Goal: Task Accomplishment & Management: Manage account settings

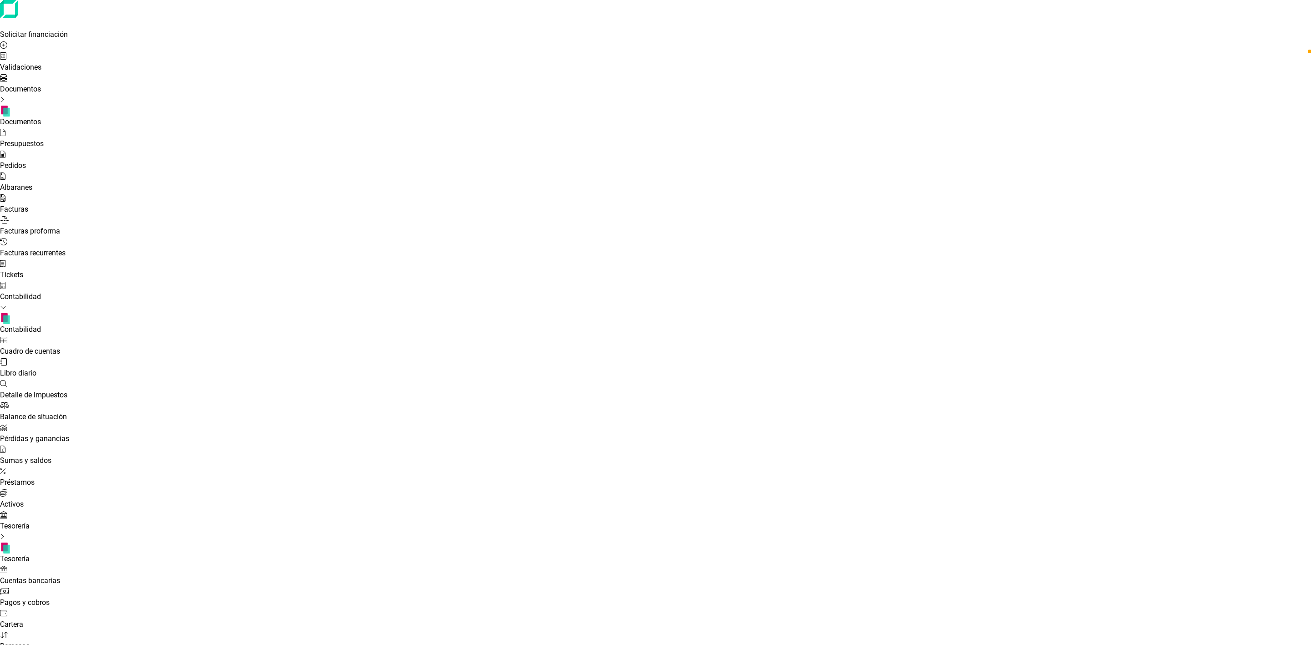
click at [61, 466] on div at bounding box center [655, 471] width 1311 height 11
type input "fujica"
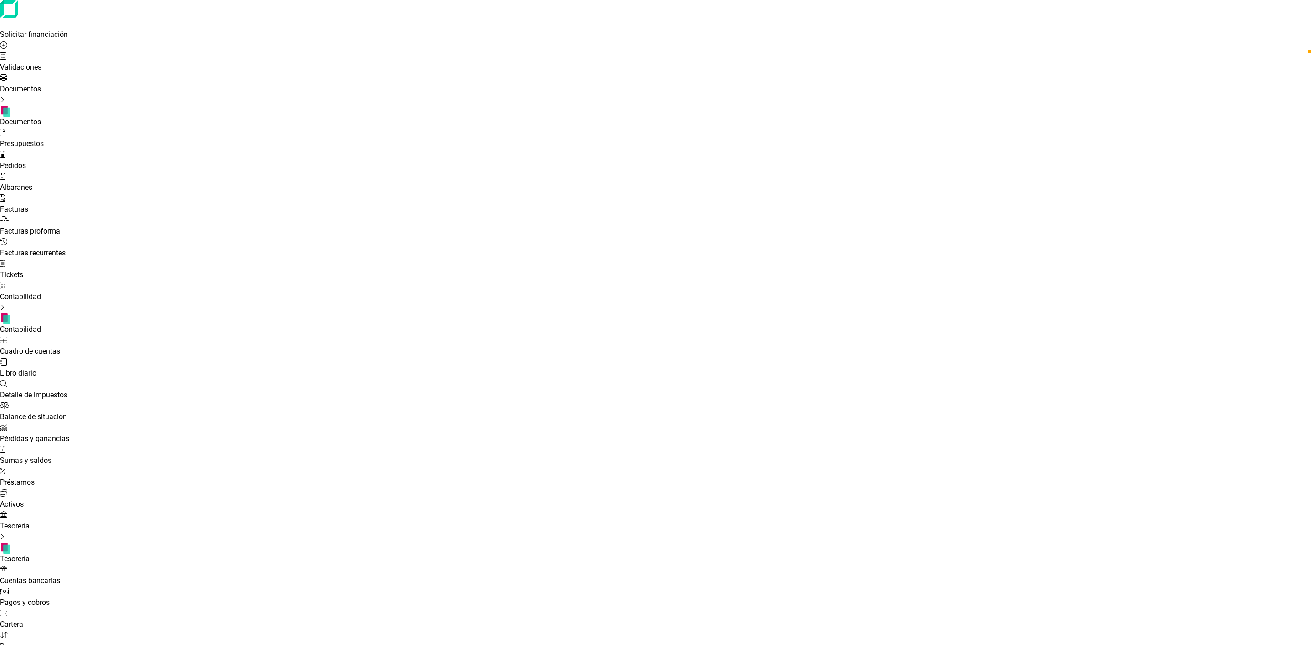
drag, startPoint x: 918, startPoint y: 56, endPoint x: 881, endPoint y: 59, distance: 37.0
type input "[PERSON_NAME]"
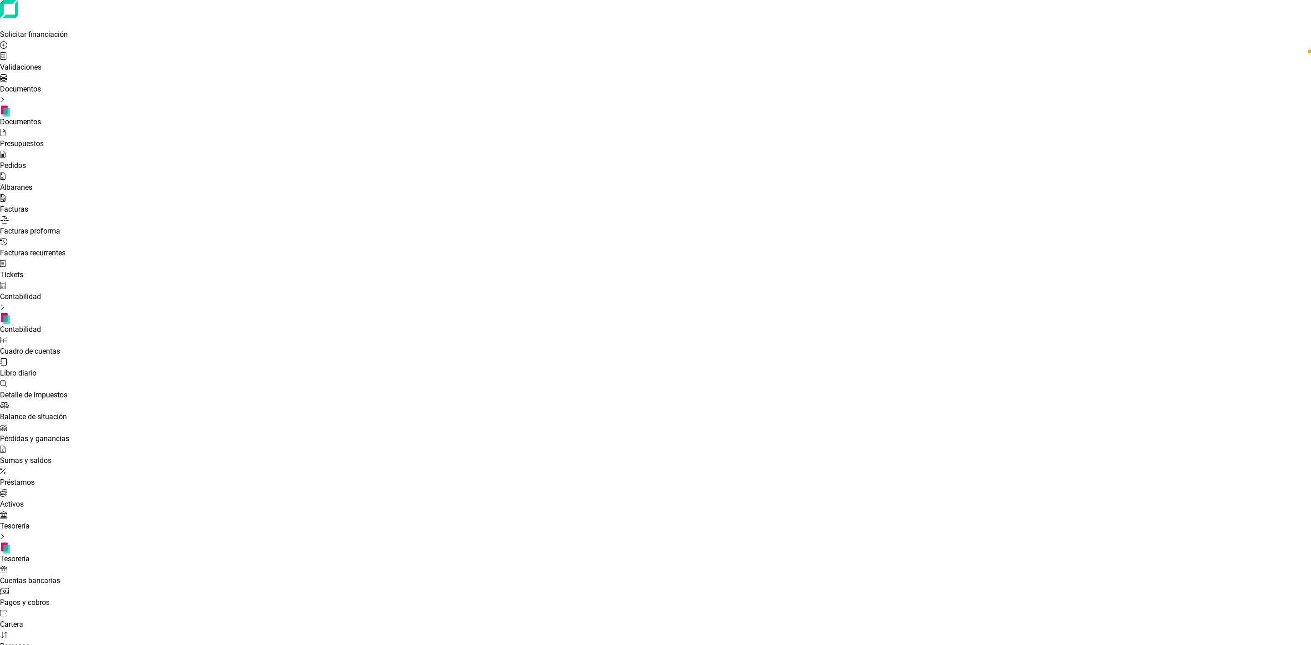
scroll to position [433, 0]
click at [7, 511] on icon at bounding box center [3, 514] width 7 height 7
click at [60, 576] on span "Cuentas bancarias" at bounding box center [30, 580] width 60 height 9
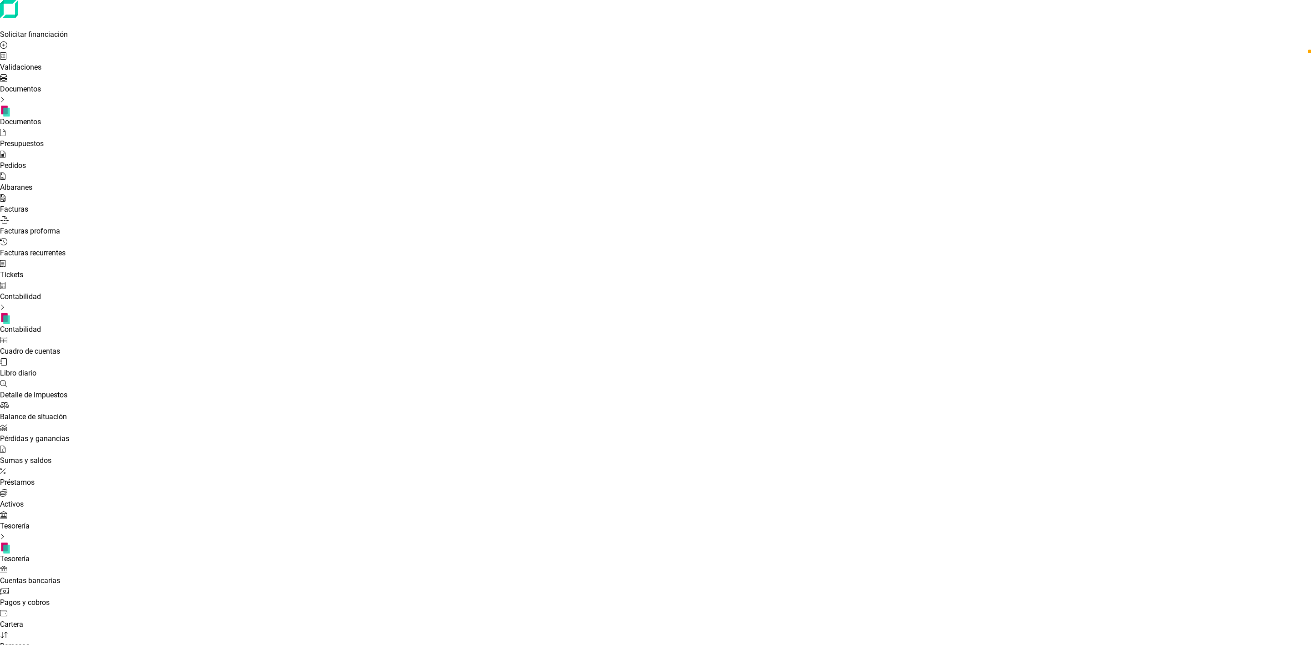
type input "[PERSON_NAME]"
checkbox input "true"
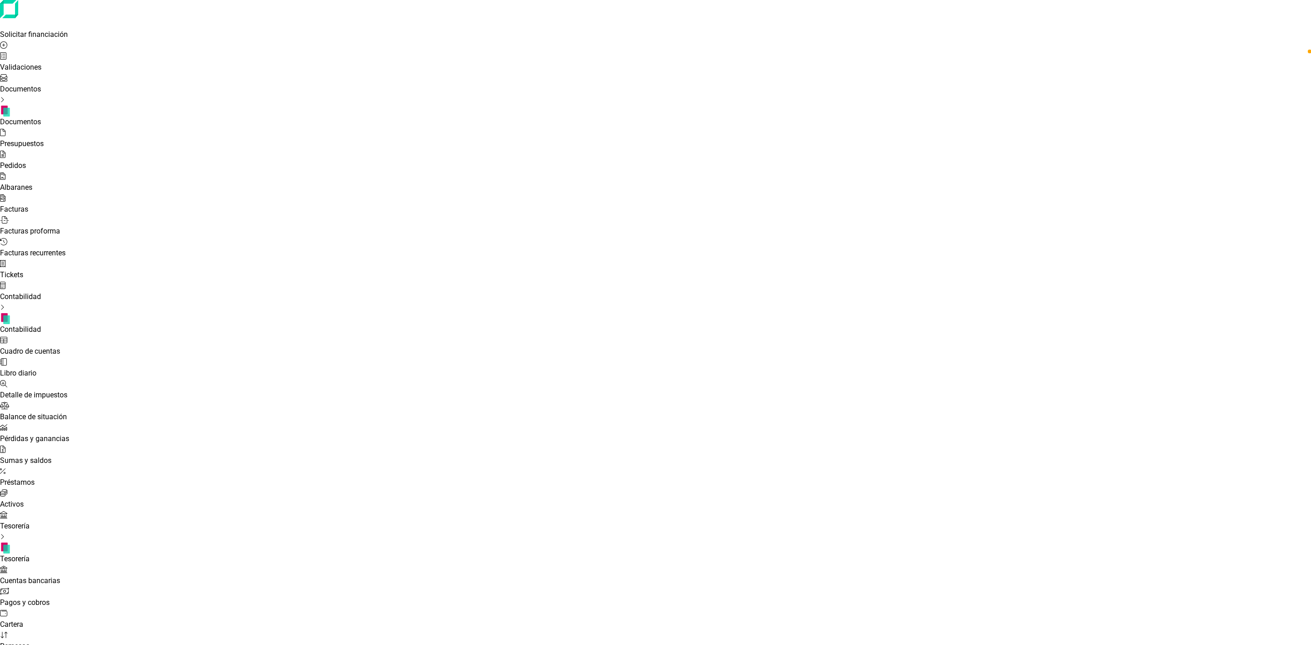
click at [1243, 201] on li "Préstamos" at bounding box center [1260, 212] width 80 height 22
type input "[PERSON_NAME]"
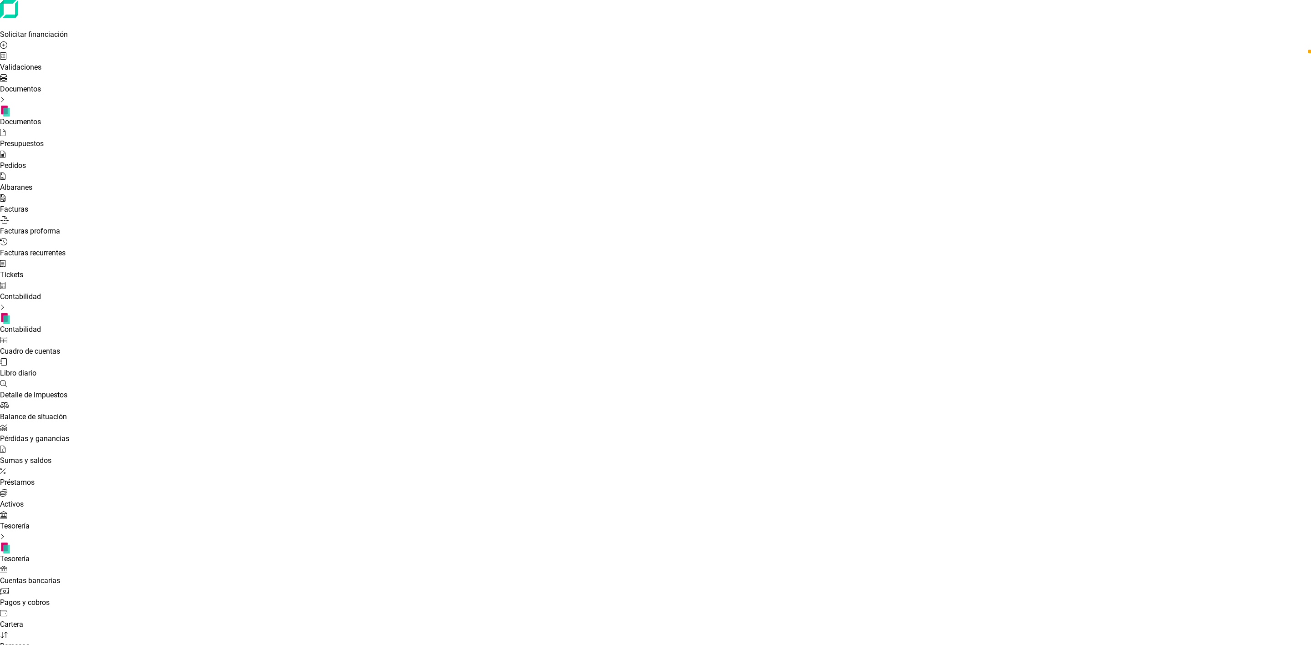
checkbox input "true"
checkbox input "false"
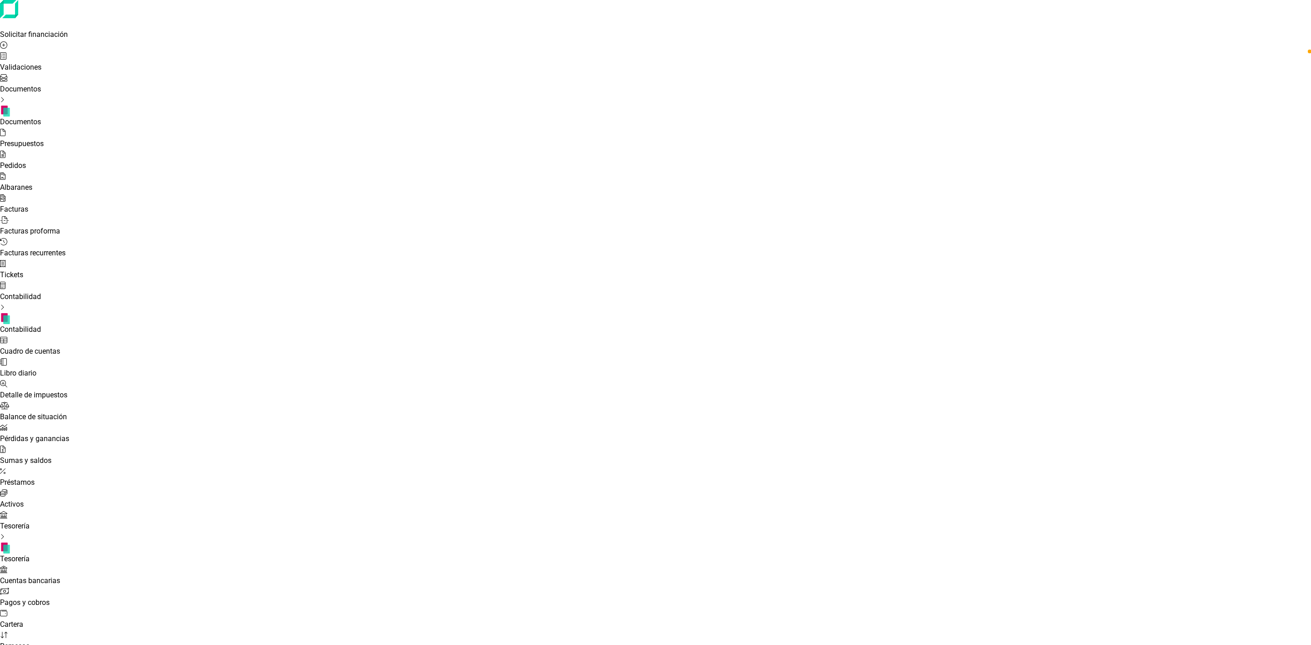
click at [15, 280] on div at bounding box center [655, 285] width 1311 height 11
click at [111, 488] on div at bounding box center [655, 488] width 1311 height 0
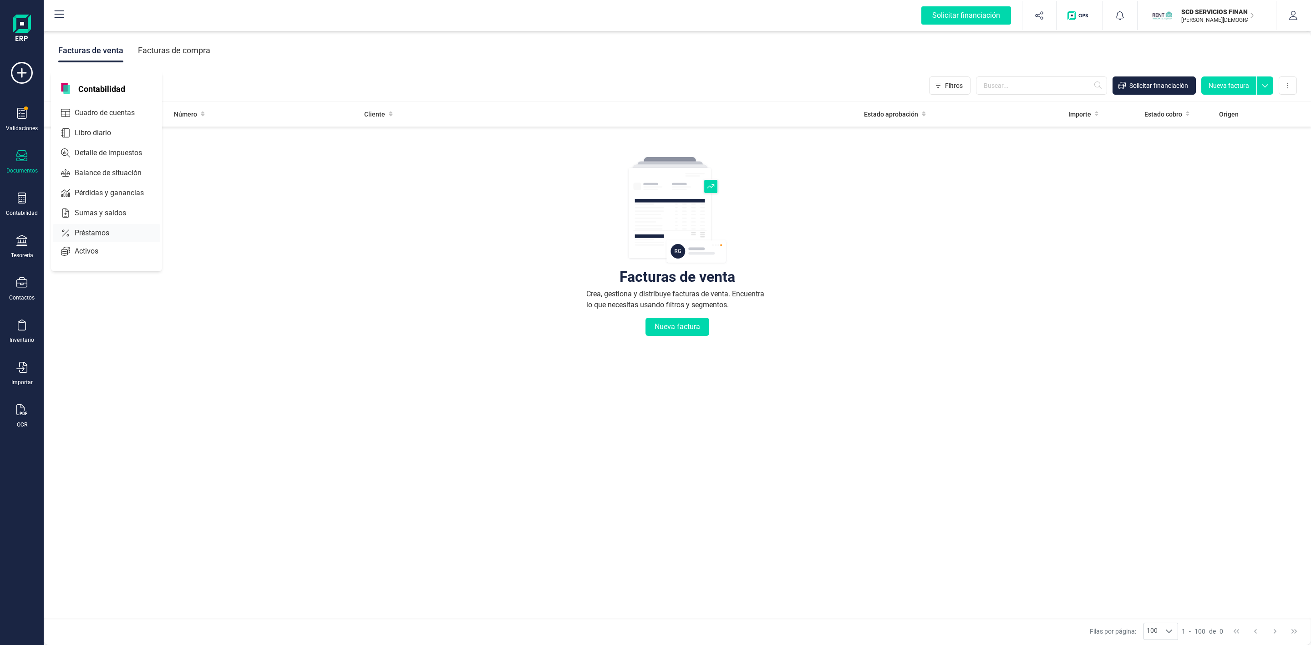
click at [96, 227] on div "Préstamos" at bounding box center [106, 233] width 107 height 18
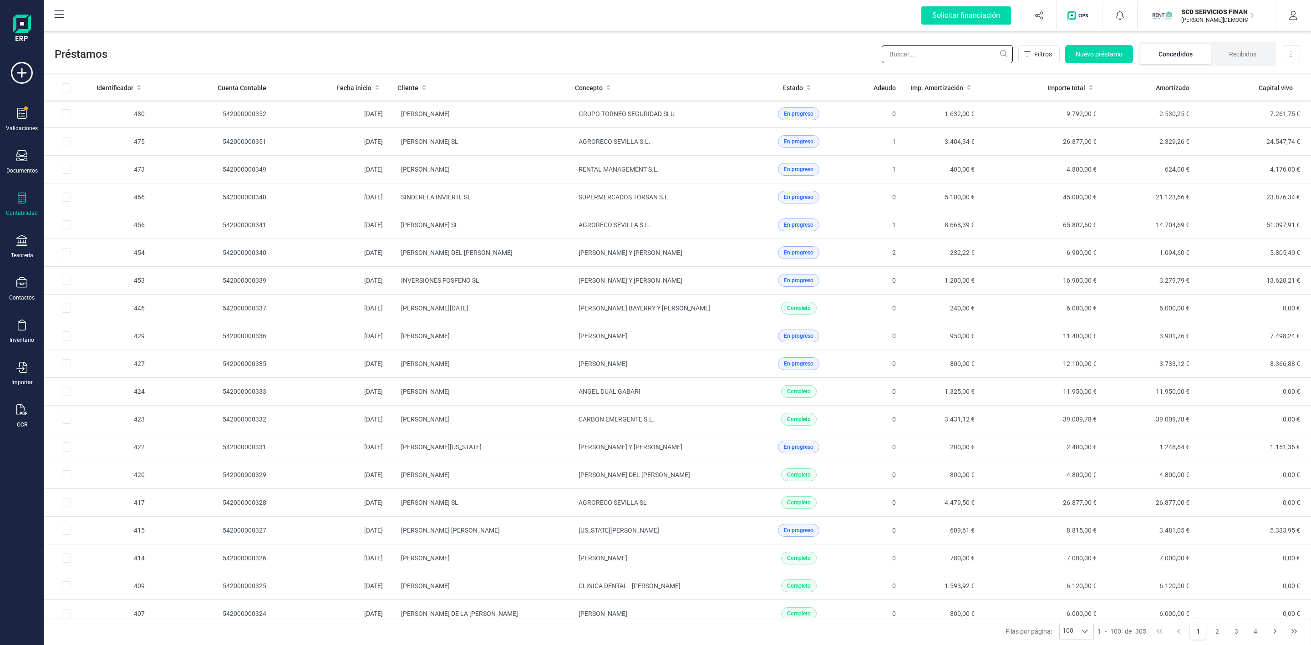
click at [926, 56] on input "text" at bounding box center [947, 54] width 131 height 18
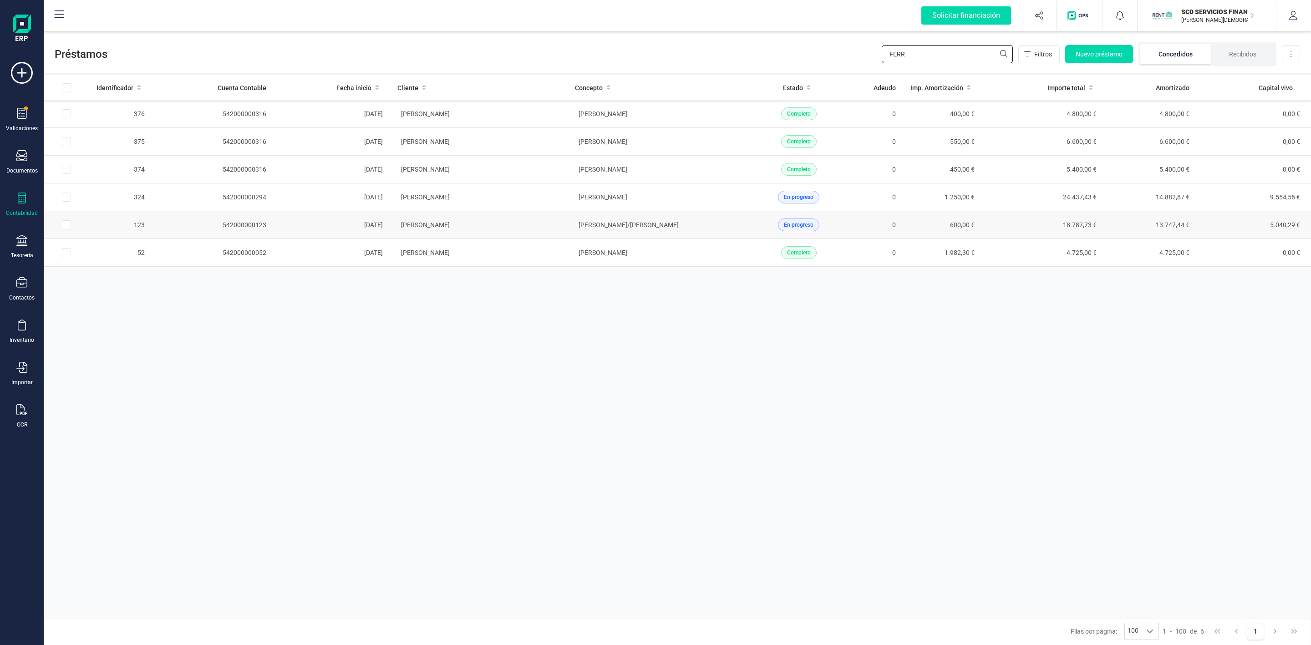
type input "FERR"
click at [559, 229] on td "[PERSON_NAME]" at bounding box center [479, 225] width 178 height 28
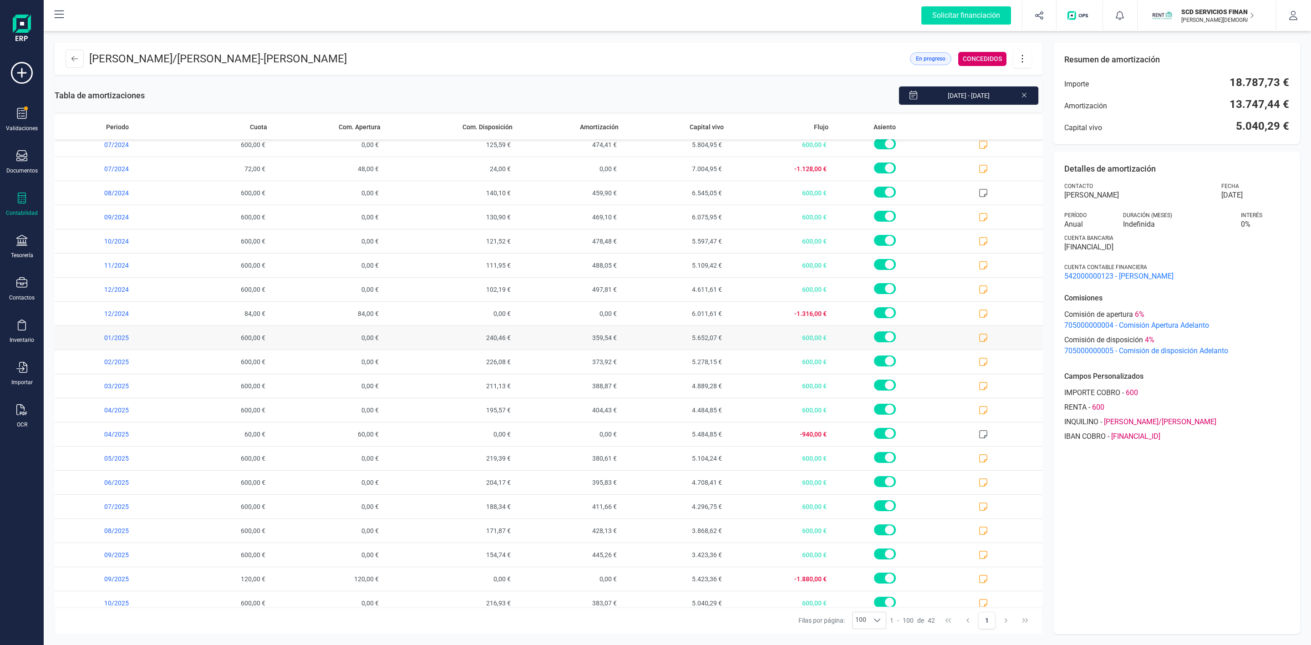
scroll to position [555, 0]
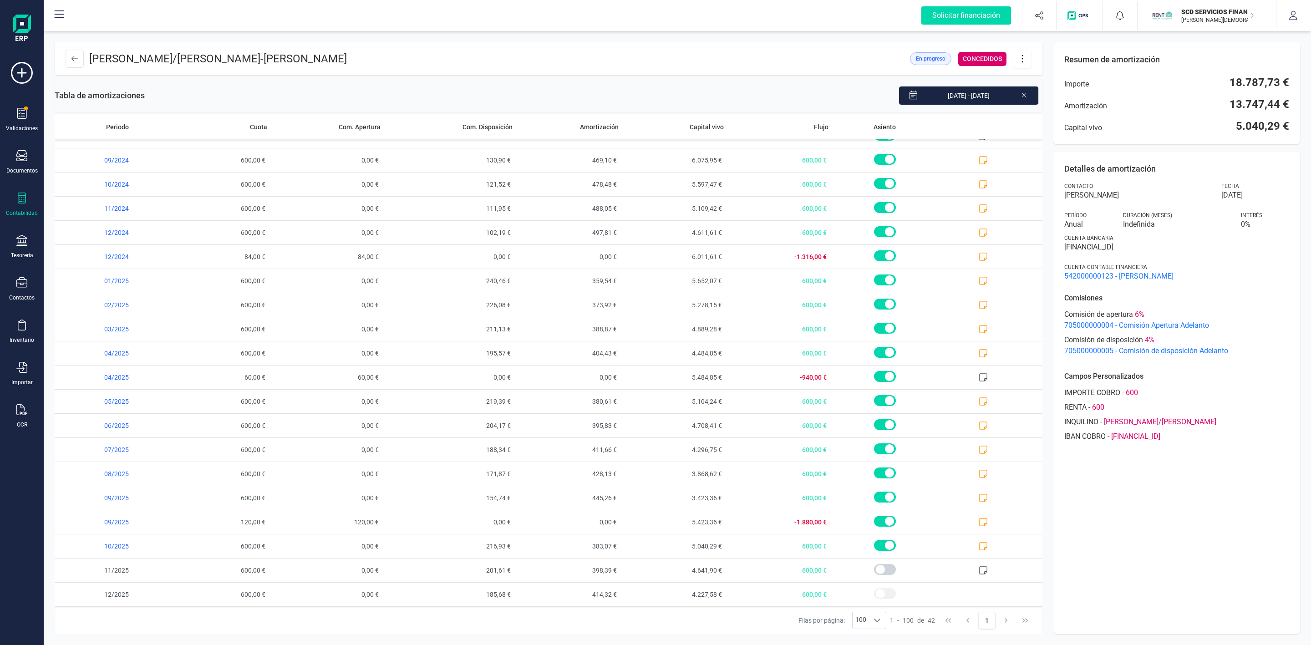
click at [1022, 60] on icon at bounding box center [1022, 59] width 17 height 10
click at [1060, 91] on link "Editar préstamo" at bounding box center [1067, 86] width 109 height 18
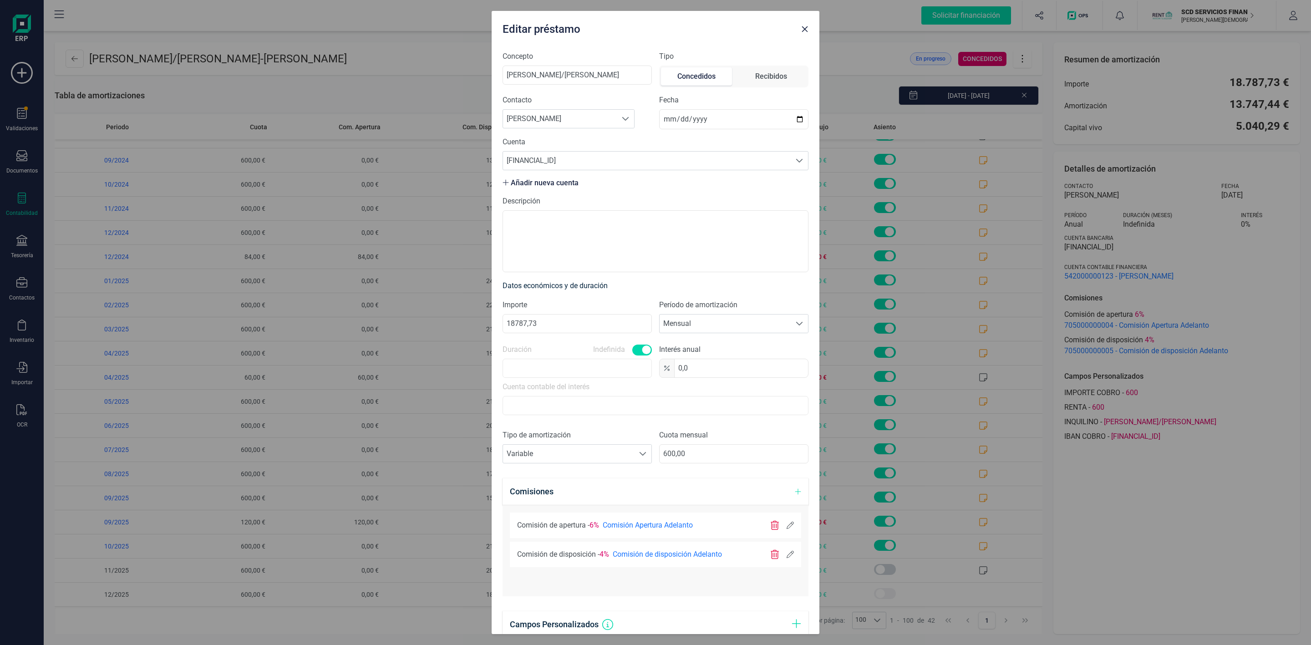
click at [787, 558] on icon at bounding box center [790, 554] width 7 height 7
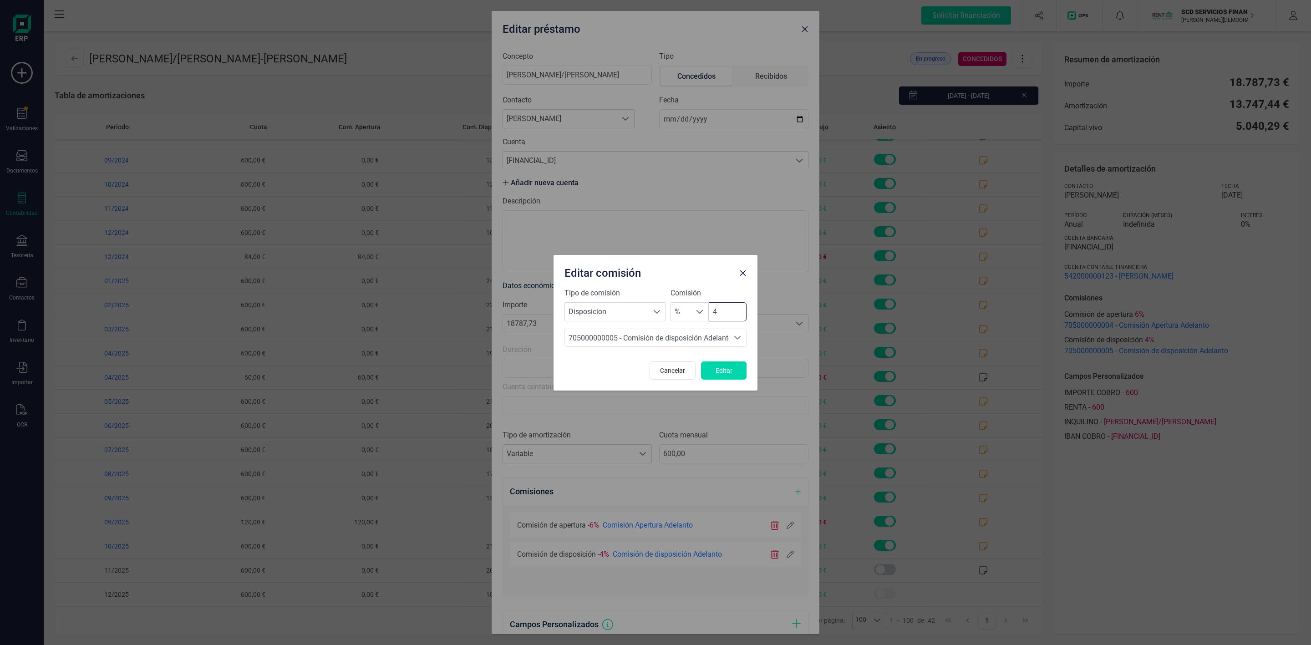
click at [725, 309] on input "4" at bounding box center [728, 311] width 38 height 19
type input "0"
click at [720, 366] on span "Editar" at bounding box center [724, 370] width 25 height 9
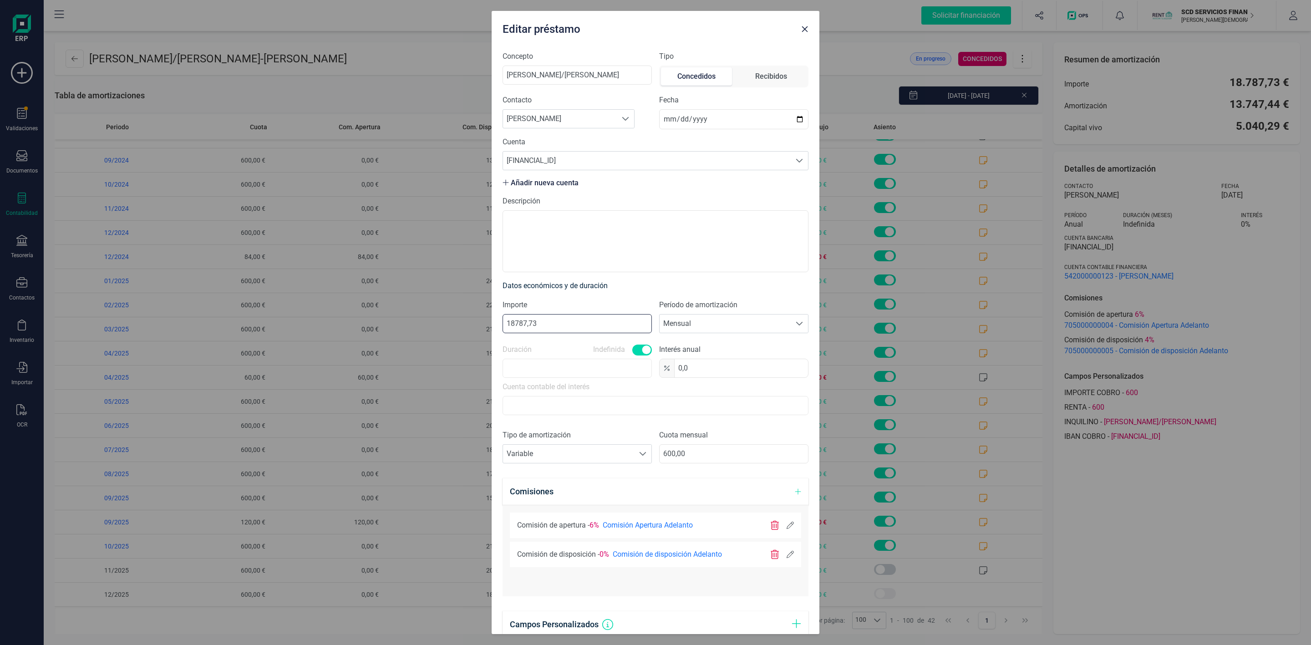
drag, startPoint x: 522, startPoint y: 323, endPoint x: 499, endPoint y: 325, distance: 23.3
click at [499, 325] on div "Concepto MARC SELLARES LACAMBRA/LAIA FITO FONT Tipo Concedidos Recibidos Contac…" at bounding box center [656, 339] width 328 height 590
type input "19847,73"
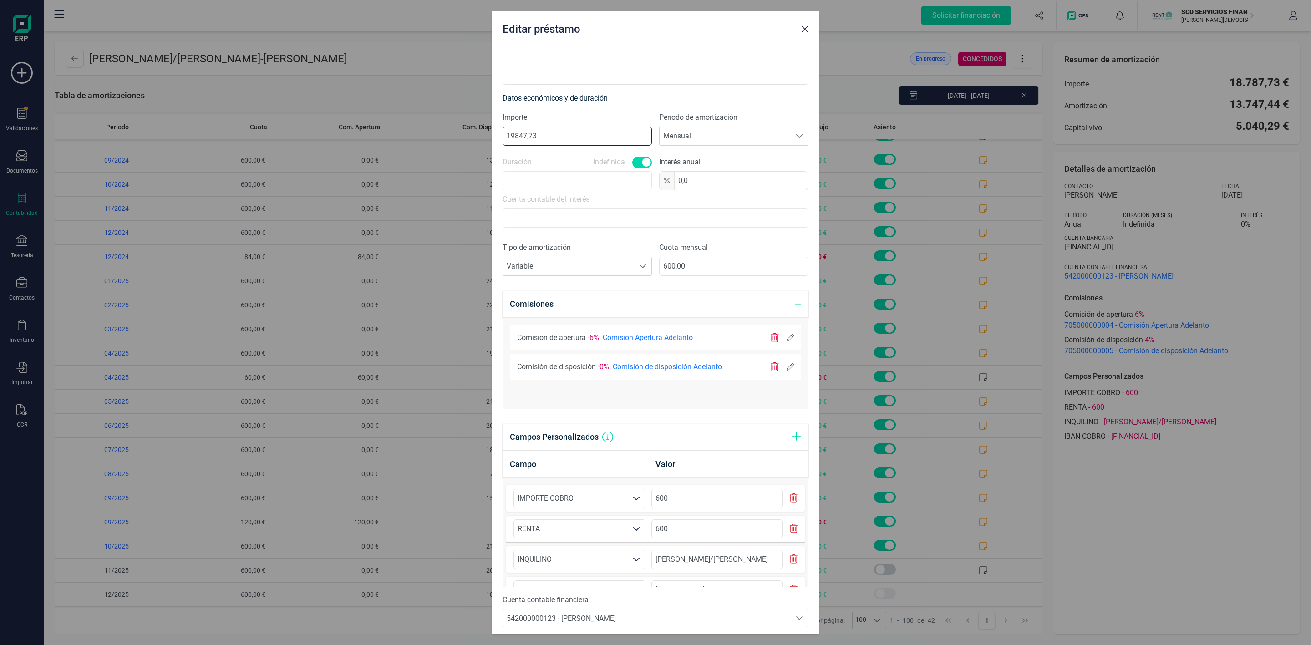
scroll to position [227, 0]
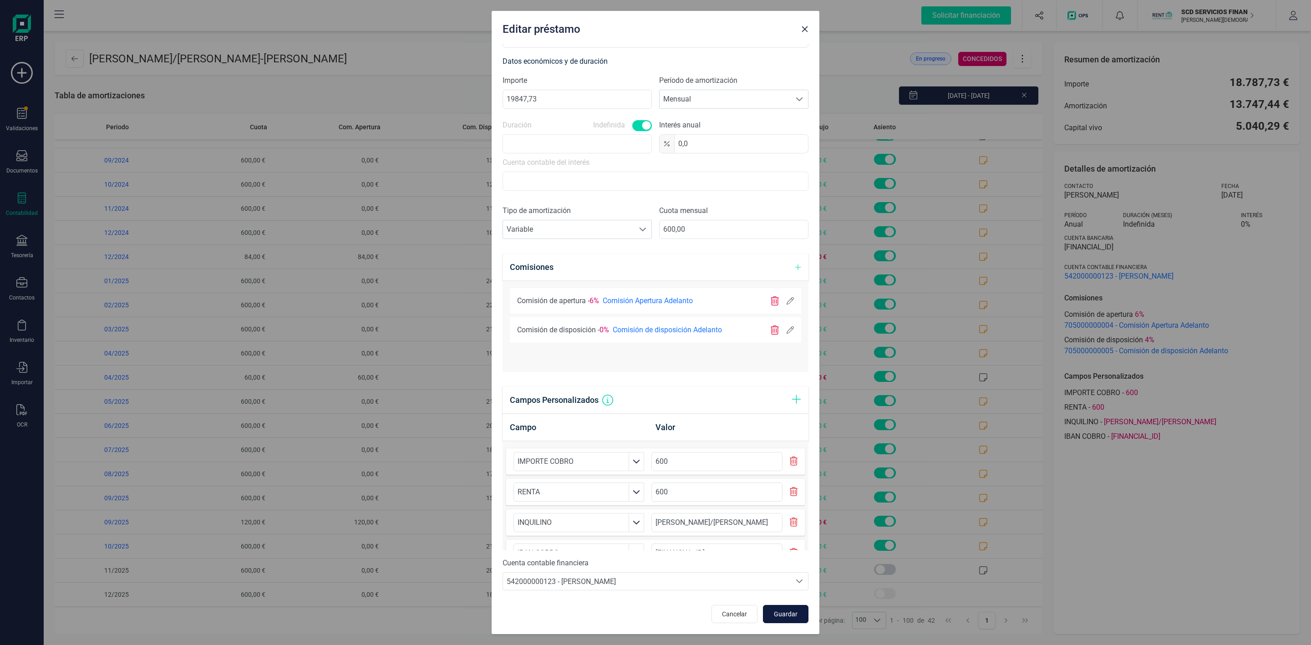
click at [783, 613] on span "Guardar" at bounding box center [785, 614] width 25 height 9
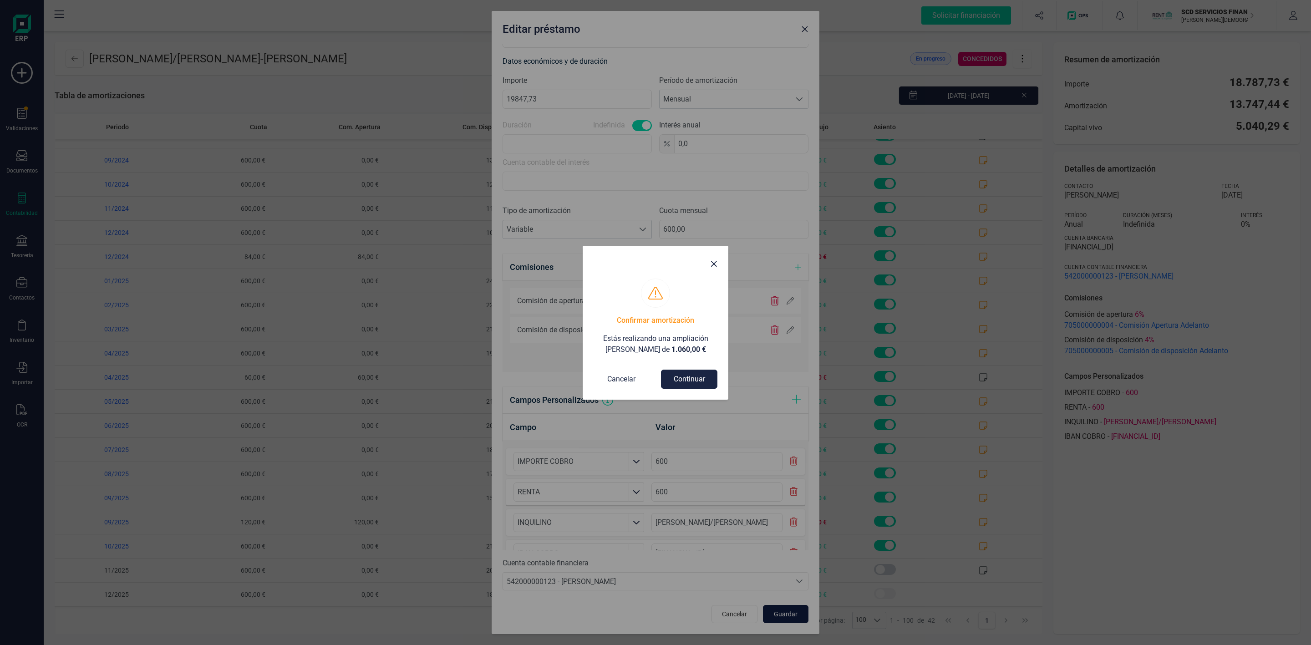
scroll to position [0, 0]
drag, startPoint x: 682, startPoint y: 349, endPoint x: 589, endPoint y: 336, distance: 93.7
click at [589, 336] on div "Confirmar amortización Estás realizando una ampliación del préstamo de 1.060,00…" at bounding box center [656, 339] width 146 height 121
copy p "Estás realizando una ampliación del préstamo de 1.060,00 €"
click at [694, 377] on button "Continuar" at bounding box center [689, 379] width 56 height 19
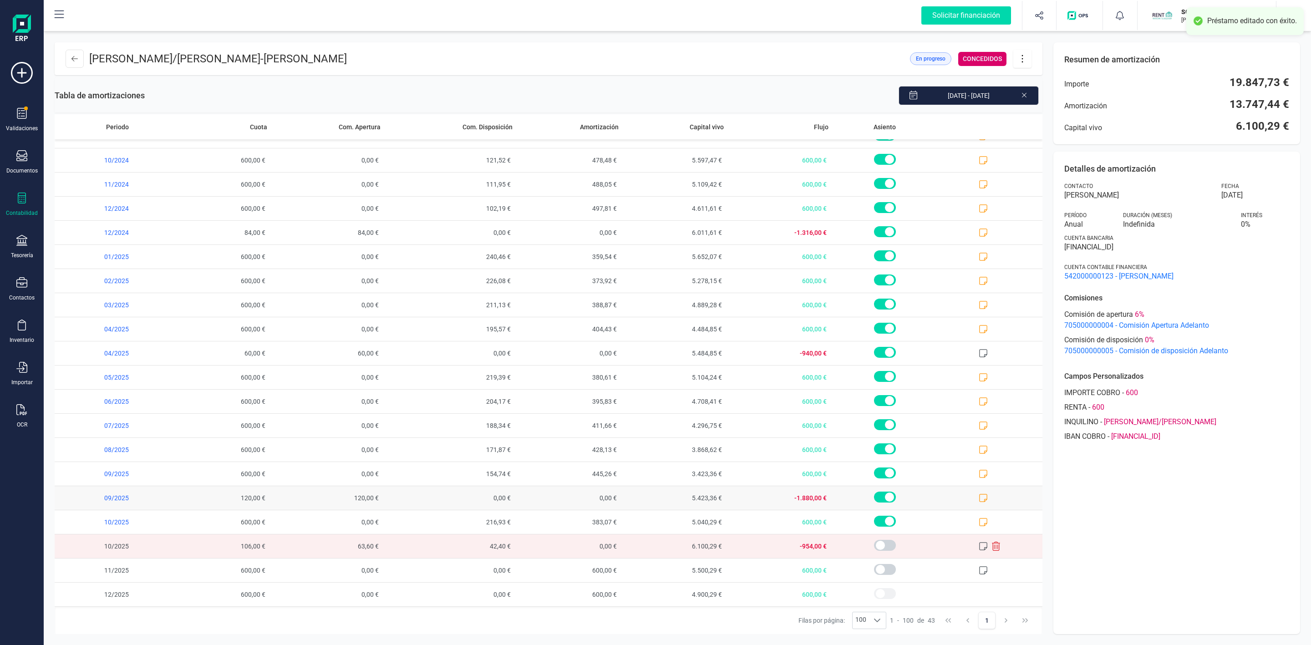
scroll to position [579, 0]
click at [992, 544] on icon at bounding box center [996, 546] width 8 height 9
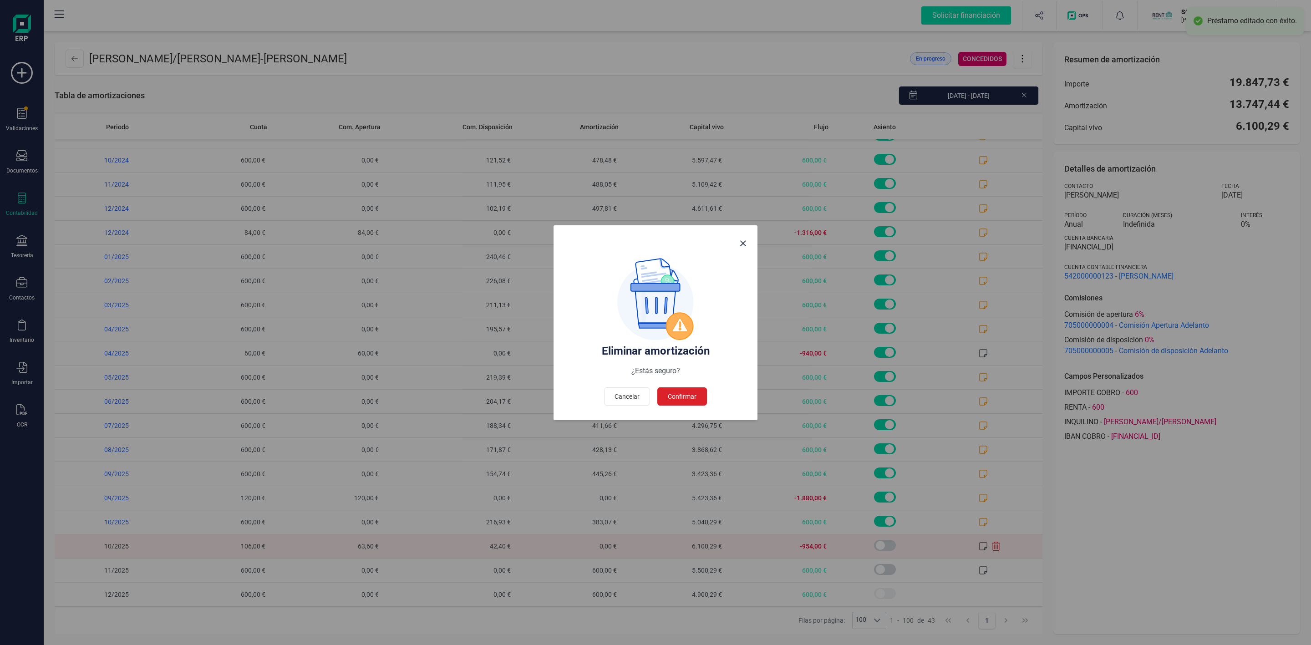
click at [683, 356] on h4 "Eliminar amortización" at bounding box center [656, 351] width 182 height 15
click at [688, 393] on span "Confirmar" at bounding box center [682, 396] width 29 height 9
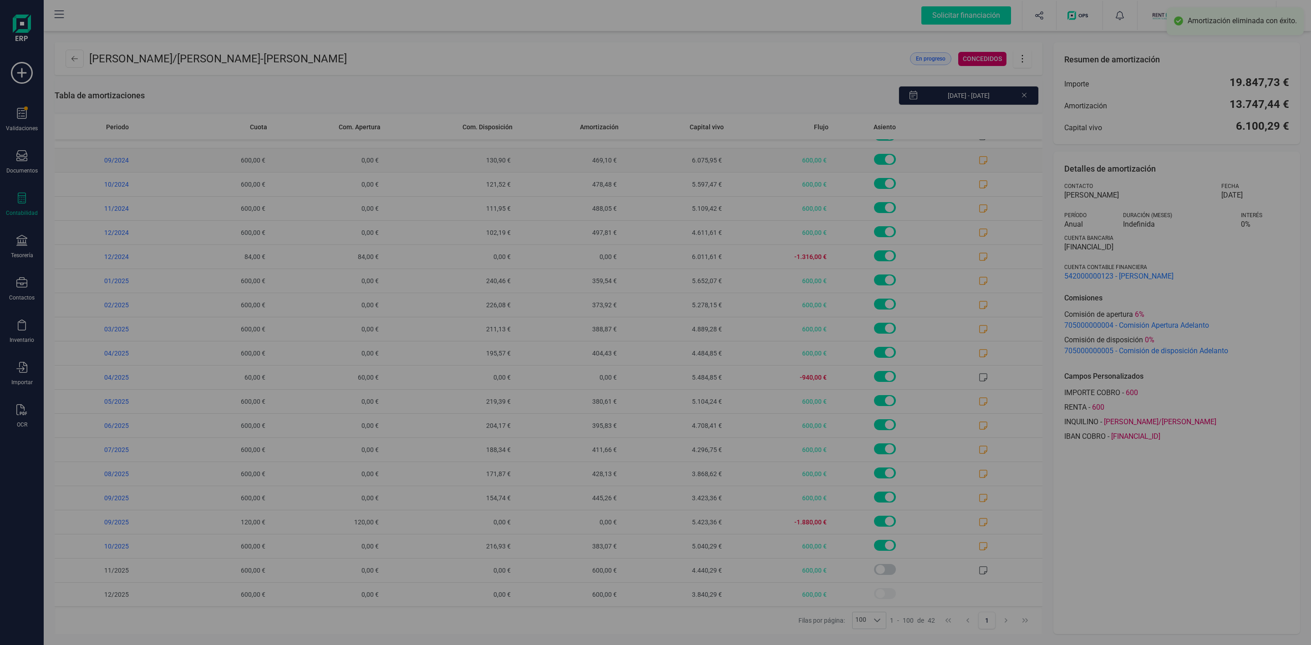
scroll to position [555, 0]
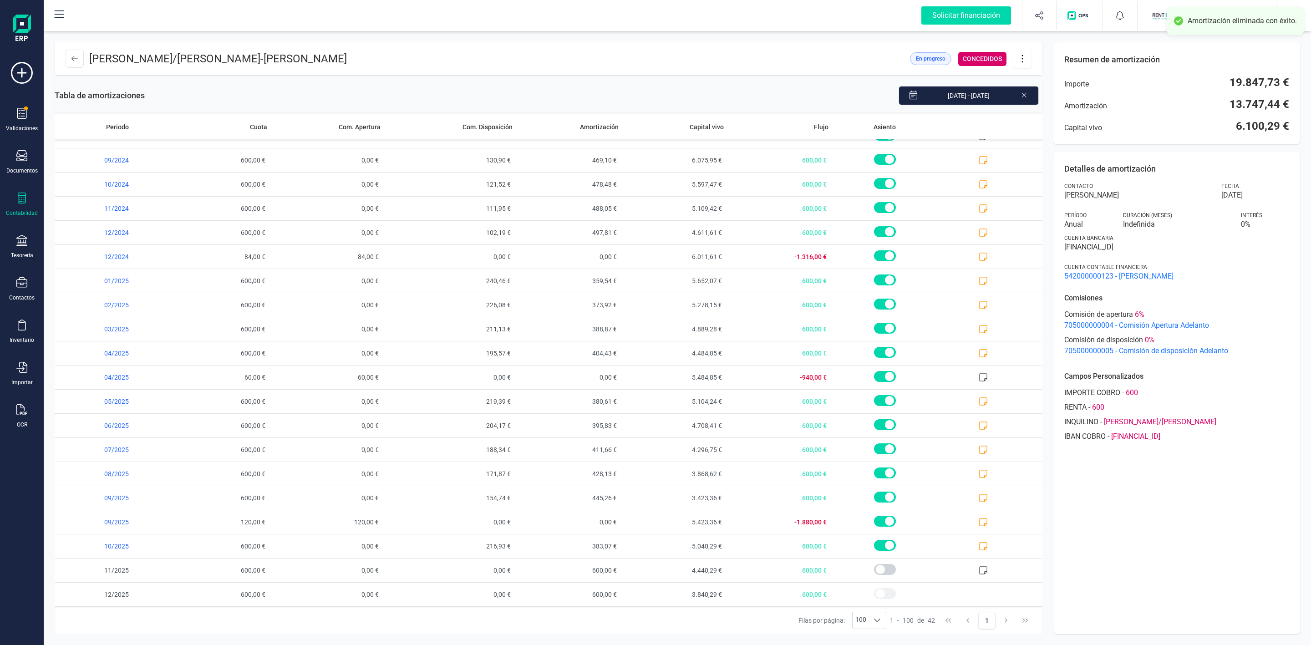
click at [1023, 56] on icon at bounding box center [1022, 59] width 17 height 10
click at [1048, 82] on span "Editar préstamo" at bounding box center [1074, 85] width 84 height 7
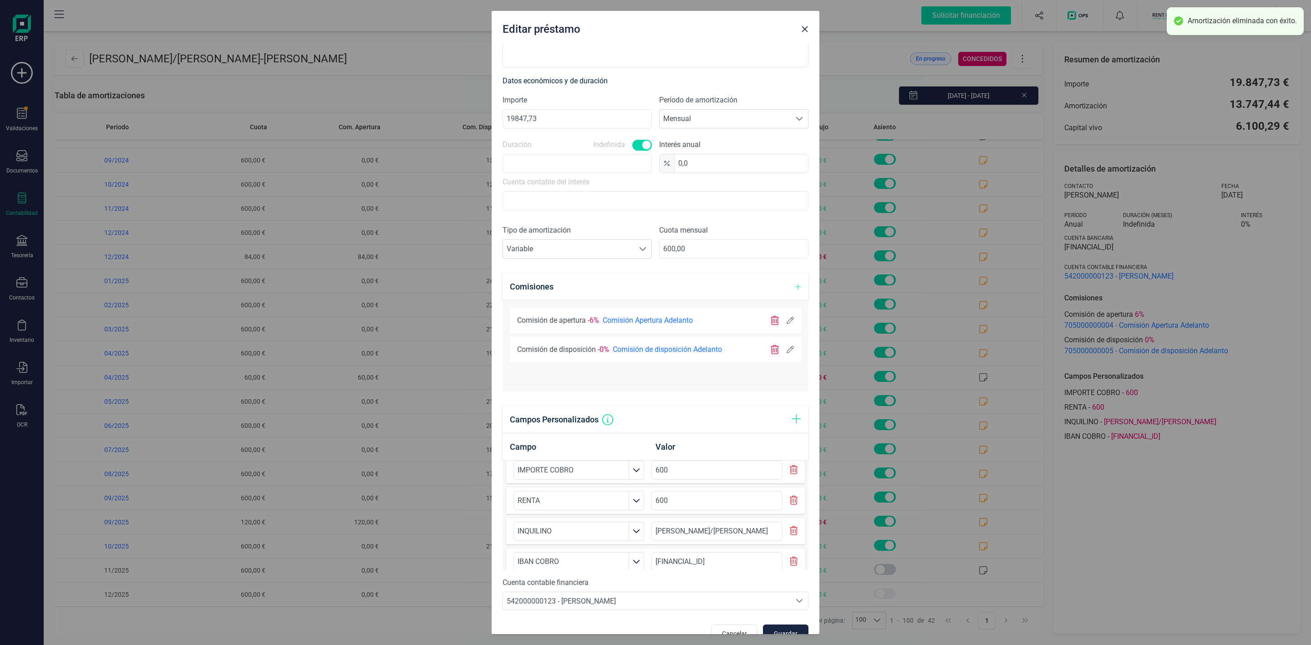
scroll to position [26, 0]
click at [780, 630] on button "Guardar" at bounding box center [786, 634] width 46 height 18
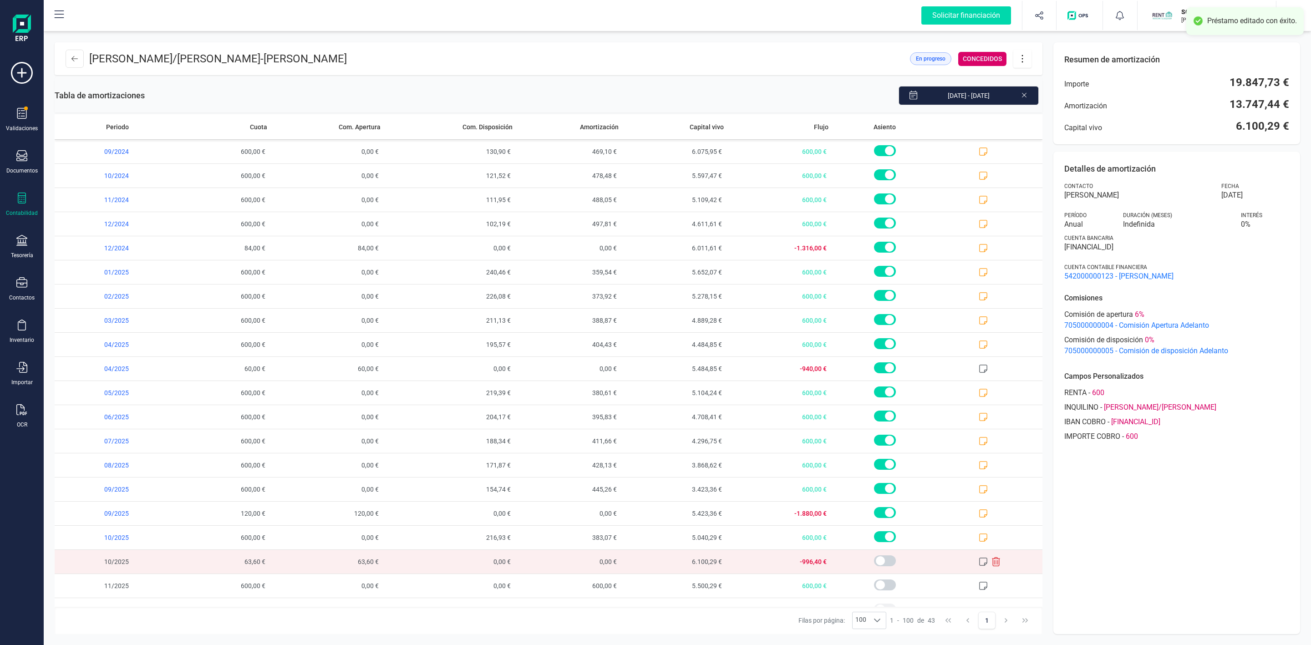
scroll to position [579, 0]
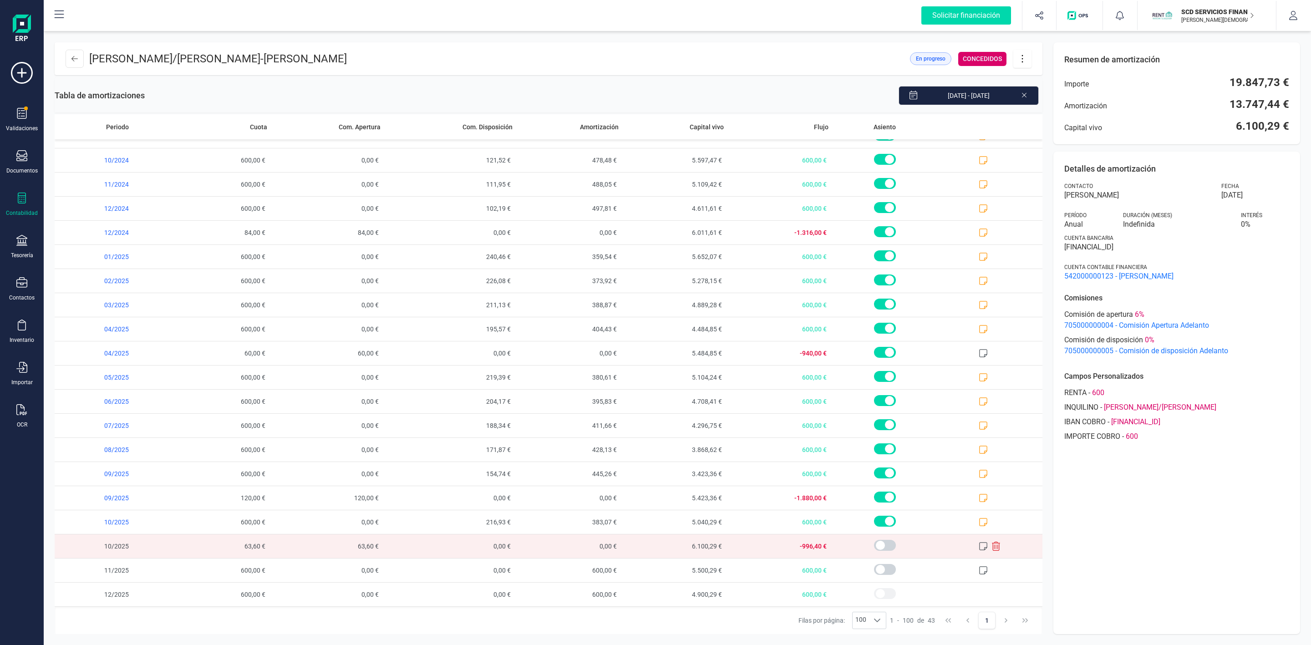
click at [979, 546] on icon at bounding box center [983, 546] width 9 height 9
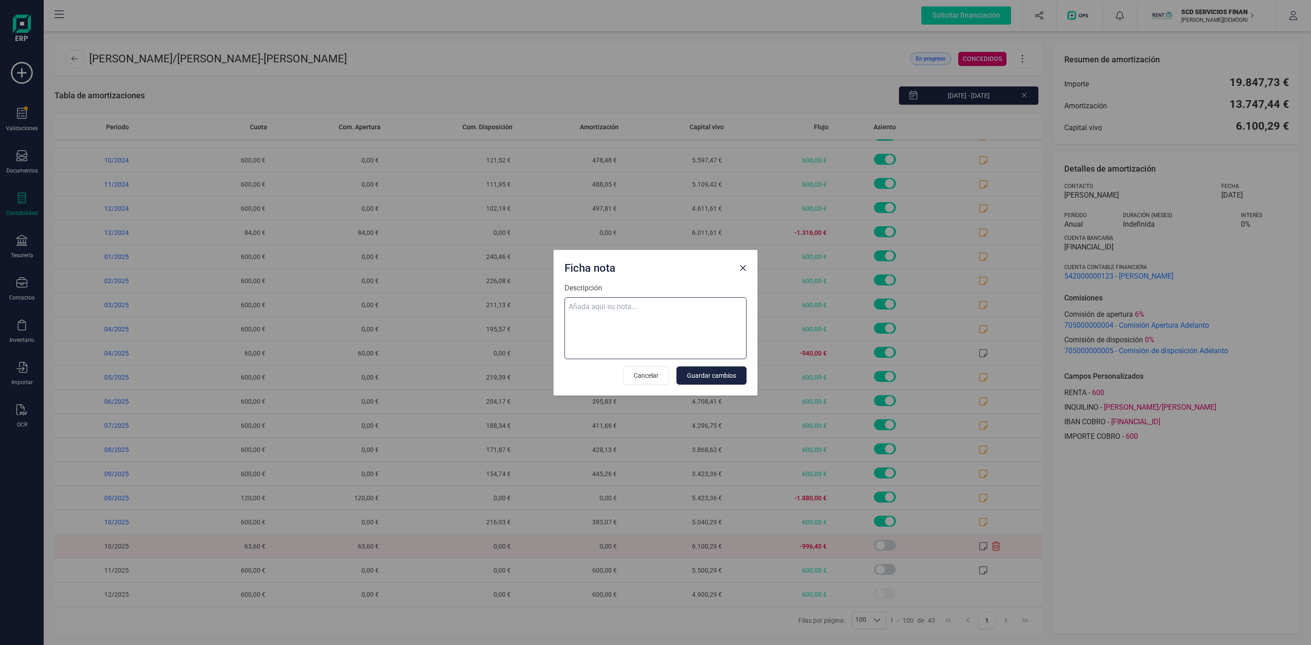
click at [667, 320] on textarea "Descripción" at bounding box center [656, 328] width 182 height 62
paste textarea "Estás realizando una ampliación del préstamo de 1.060,00 €"
drag, startPoint x: 604, startPoint y: 315, endPoint x: 564, endPoint y: 320, distance: 39.8
click at [565, 320] on textarea "Estás realizando una ampliación del préstamo de 1.060,00 €" at bounding box center [656, 328] width 182 height 62
type textarea "Estás realizando una ampliación del préstamo de 1.060,00 €"
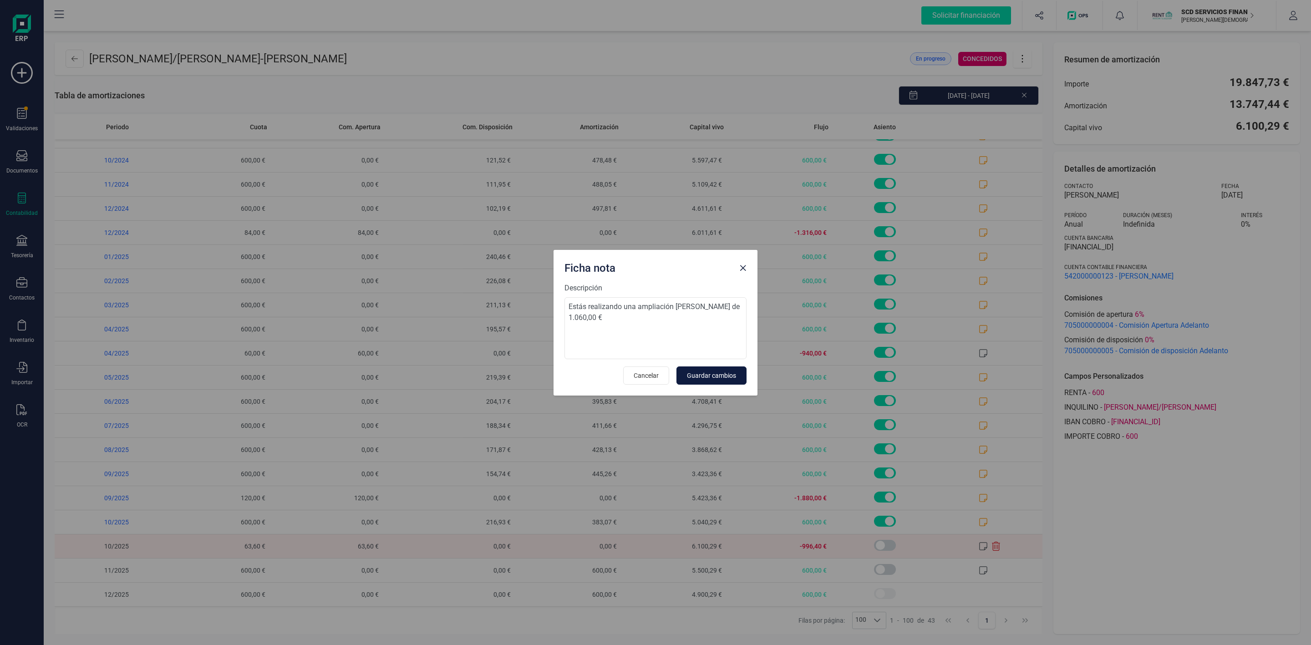
click at [716, 374] on span "Guardar cambios" at bounding box center [711, 375] width 49 height 9
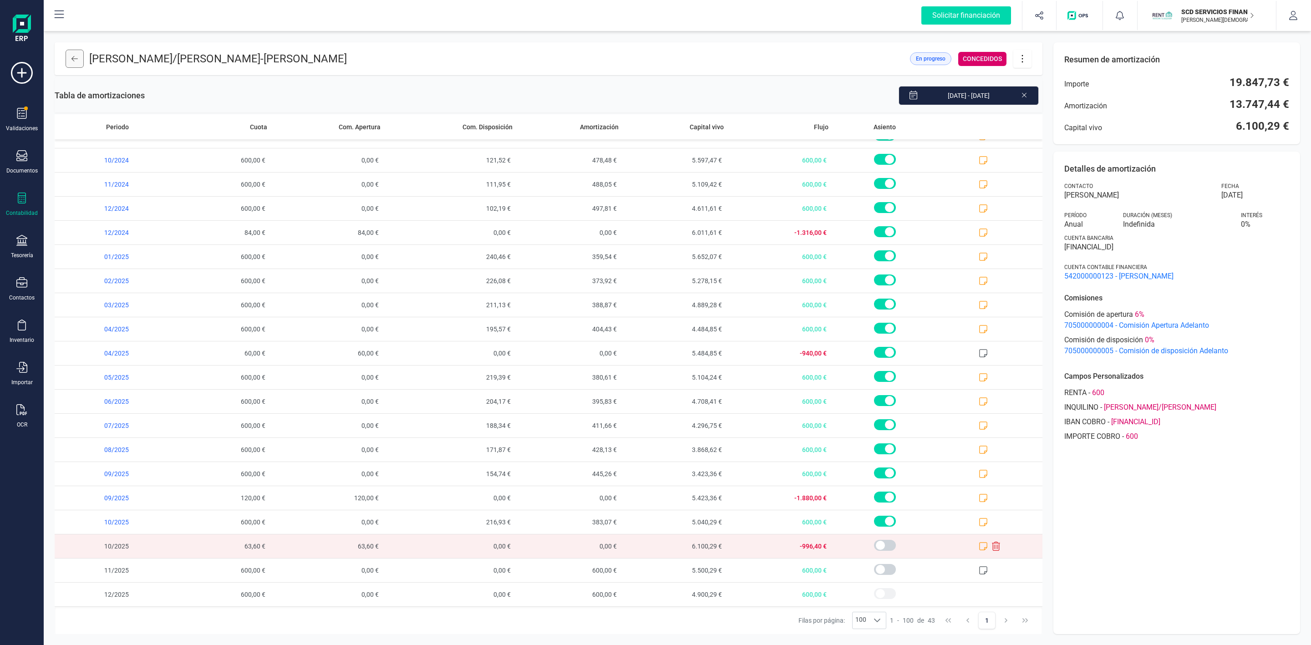
click at [80, 61] on button at bounding box center [75, 59] width 18 height 18
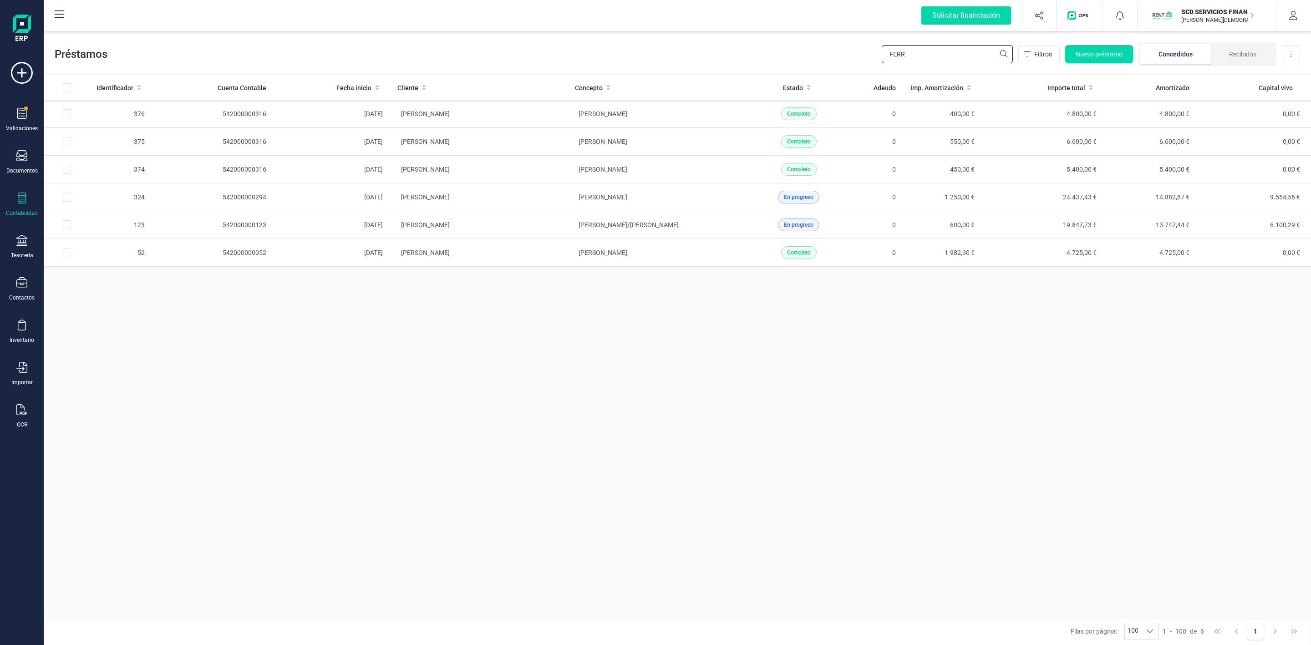
drag, startPoint x: 932, startPoint y: 60, endPoint x: 828, endPoint y: 74, distance: 104.7
click at [828, 74] on div "Préstamos FERR Filtros Nuevo préstamo Concedidos Recibidos Descargar Excel Iden…" at bounding box center [677, 338] width 1267 height 614
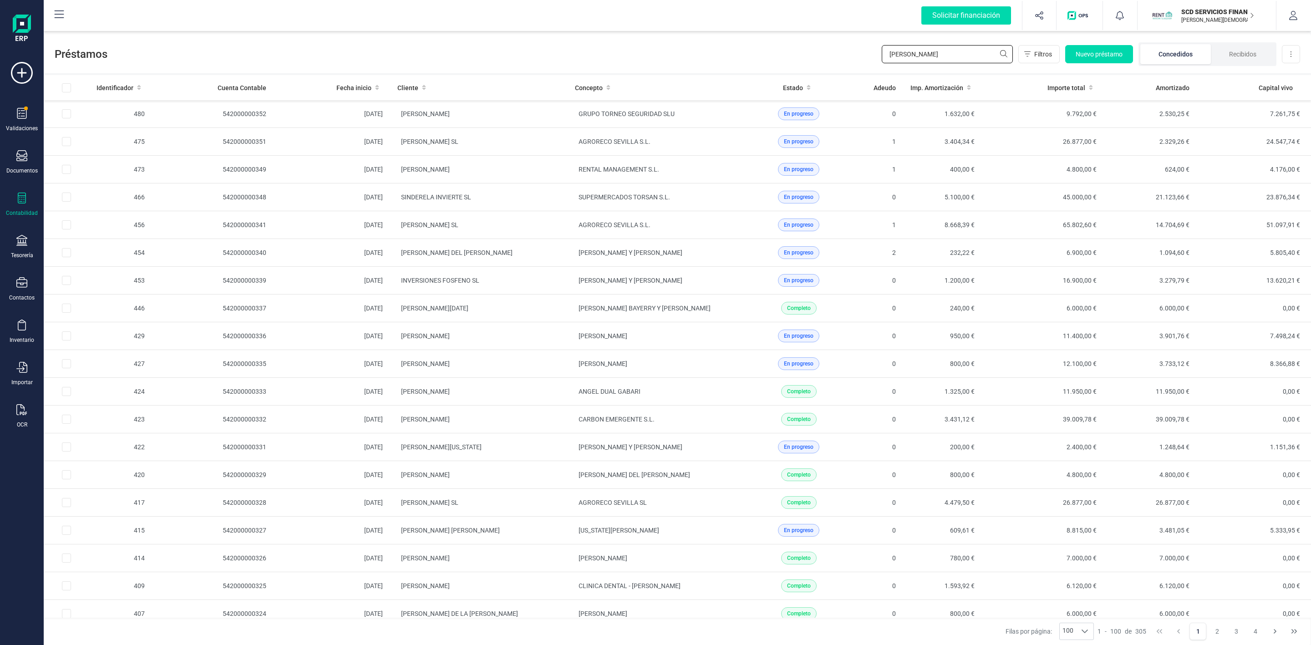
type input "jose antonio ga"
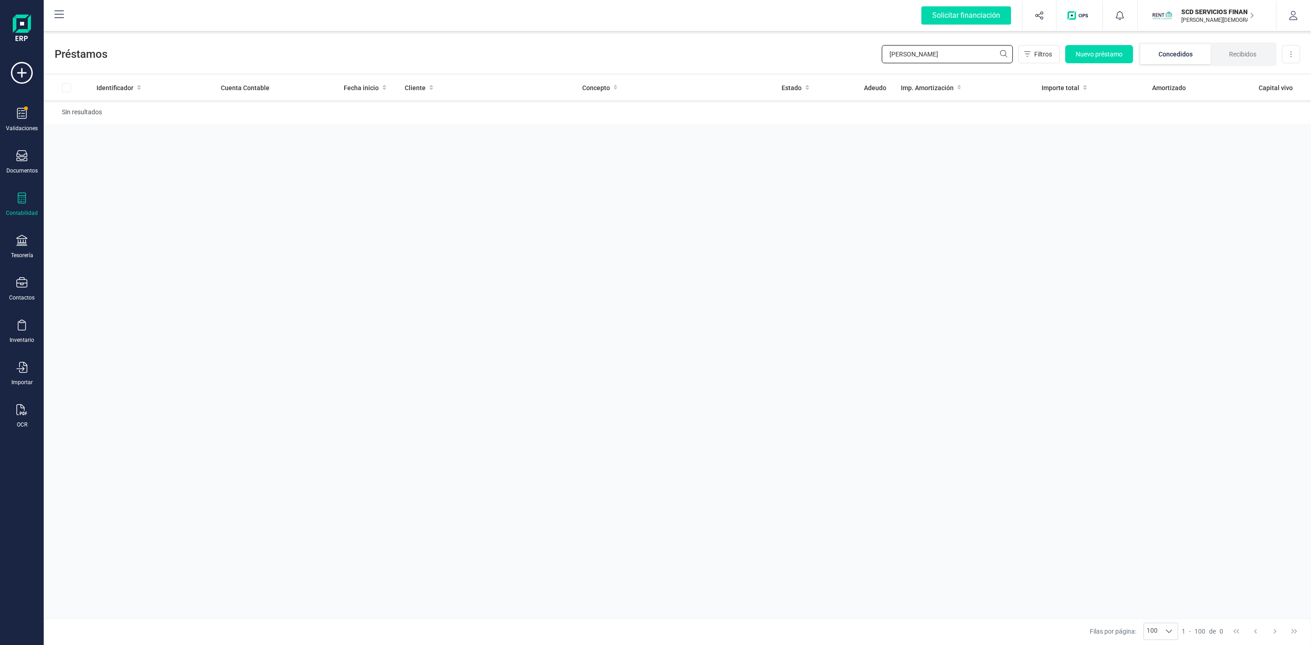
drag, startPoint x: 947, startPoint y: 59, endPoint x: 822, endPoint y: 50, distance: 125.1
click at [832, 52] on div "Préstamos jose antonio ga Filtros Nuevo préstamo Concedidos Recibidos Descargar…" at bounding box center [677, 52] width 1267 height 42
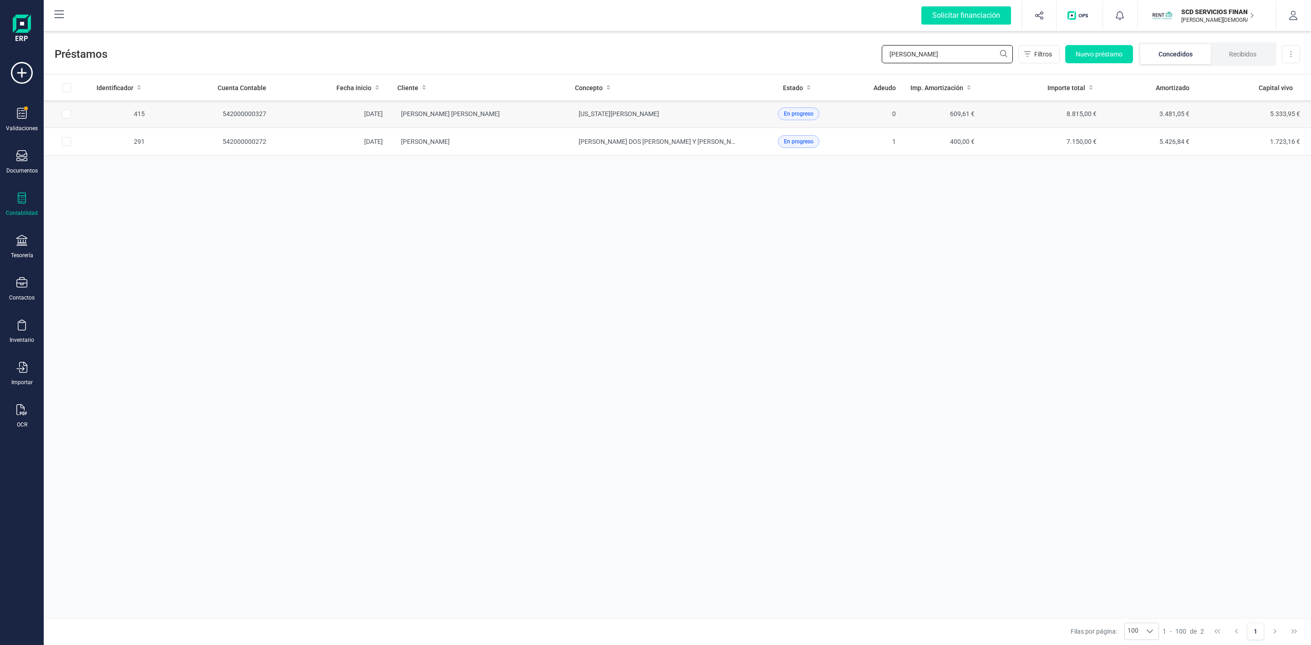
type input "prado"
click at [533, 113] on td "[PERSON_NAME] [PERSON_NAME] [PERSON_NAME]" at bounding box center [479, 114] width 178 height 28
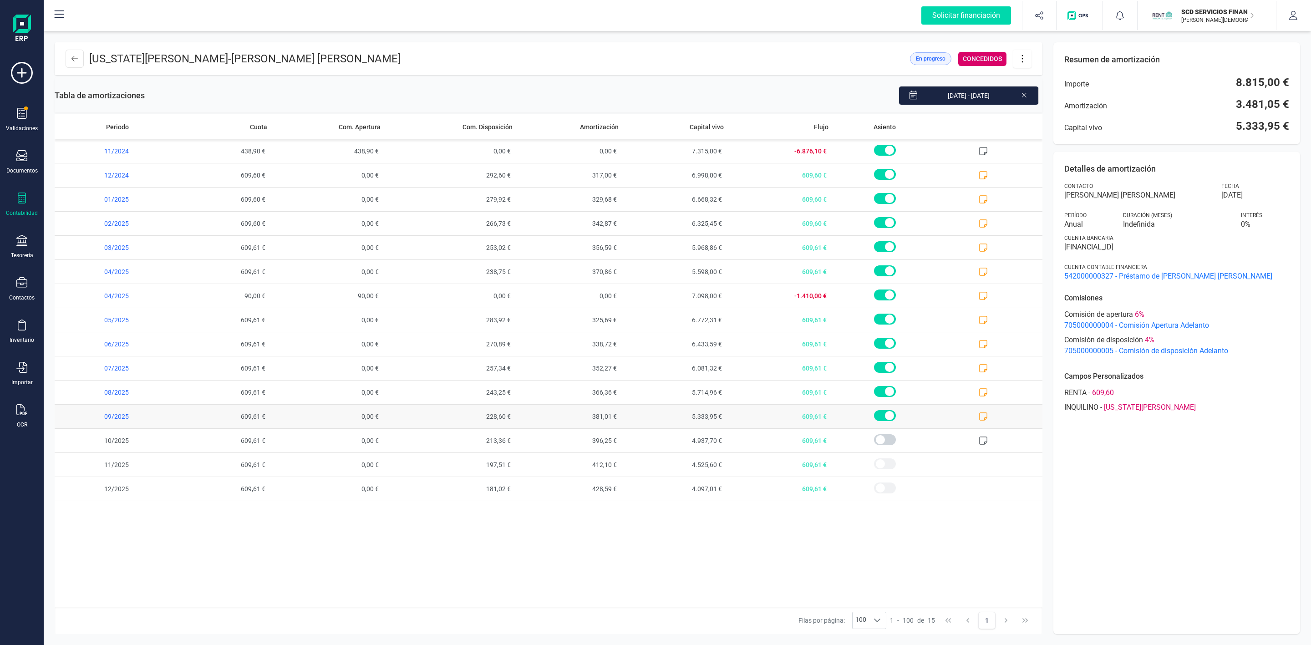
click at [987, 418] on icon at bounding box center [983, 416] width 9 height 9
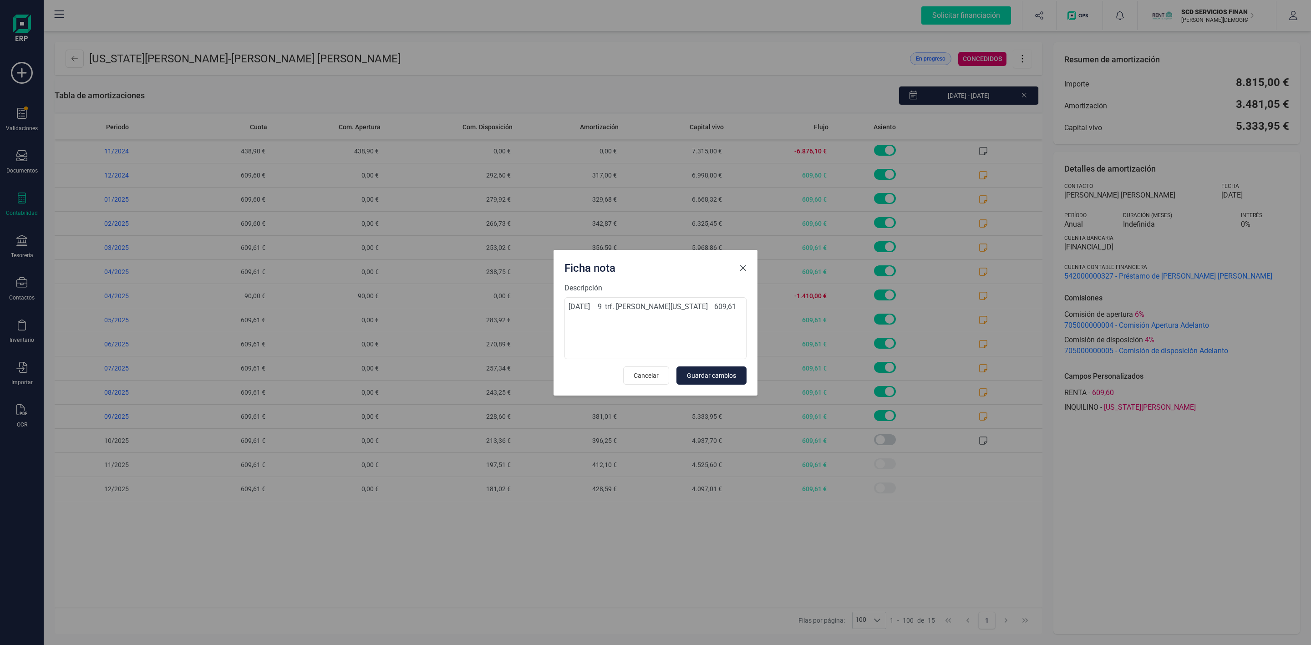
click at [743, 265] on span "Close" at bounding box center [742, 268] width 7 height 7
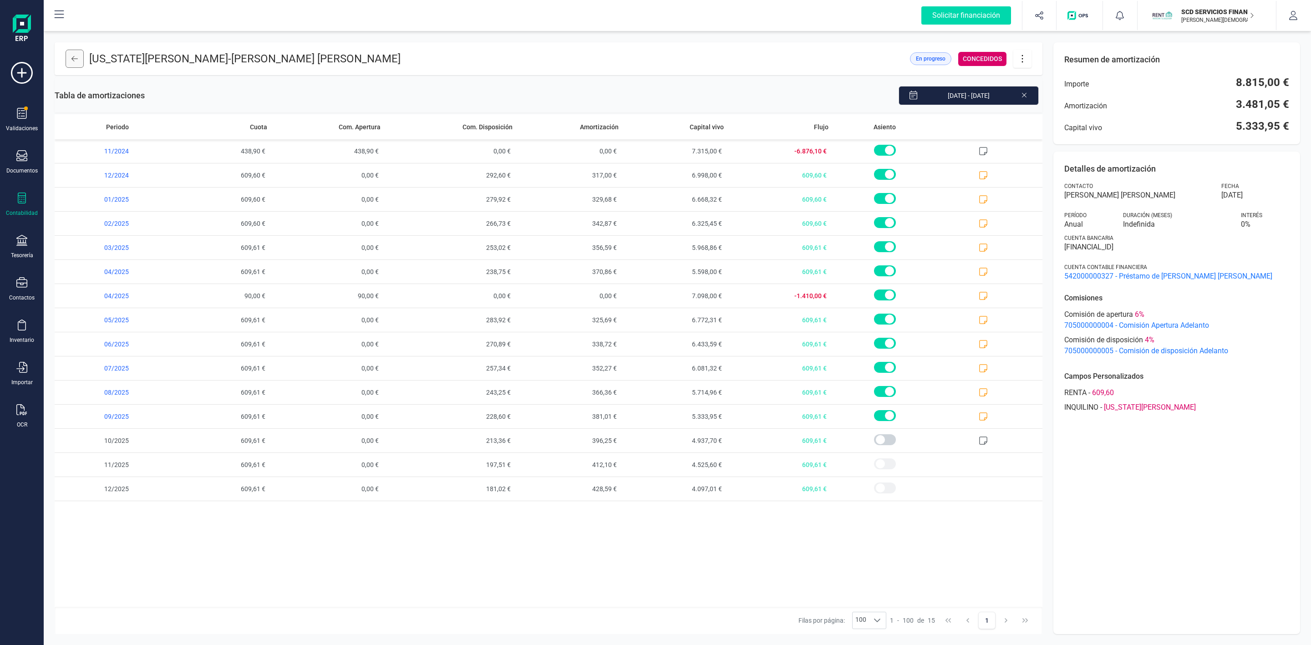
click at [73, 61] on icon at bounding box center [74, 58] width 6 height 7
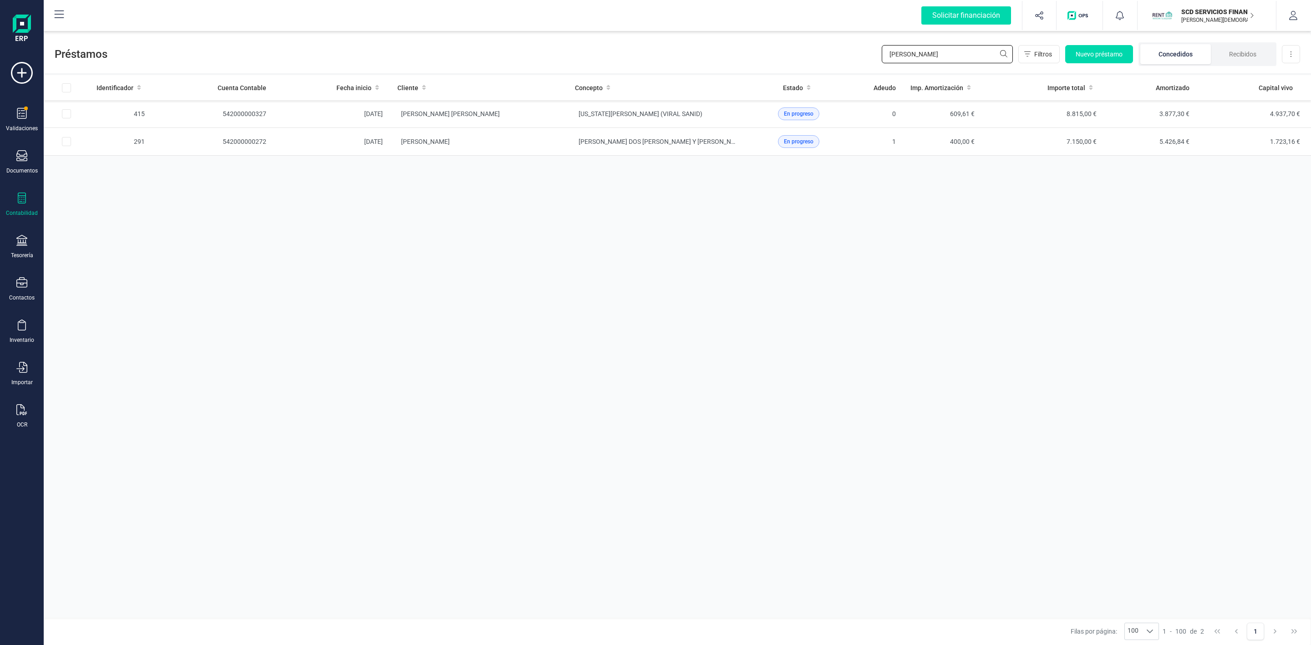
drag, startPoint x: 929, startPoint y: 56, endPoint x: 829, endPoint y: 59, distance: 99.8
click at [835, 60] on div "Préstamos prado Filtros Nuevo préstamo Concedidos Recibidos Descargar Excel" at bounding box center [677, 52] width 1267 height 42
type input "c"
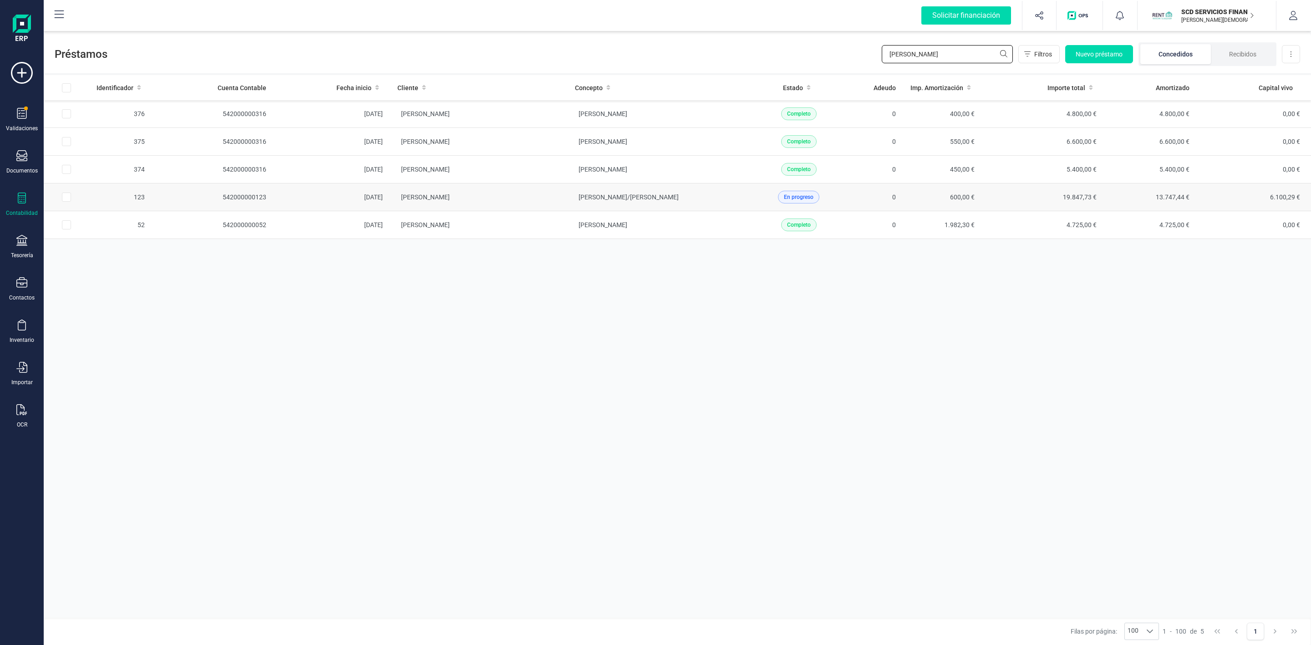
type input "ferre"
click at [515, 203] on td "[PERSON_NAME]" at bounding box center [479, 197] width 178 height 28
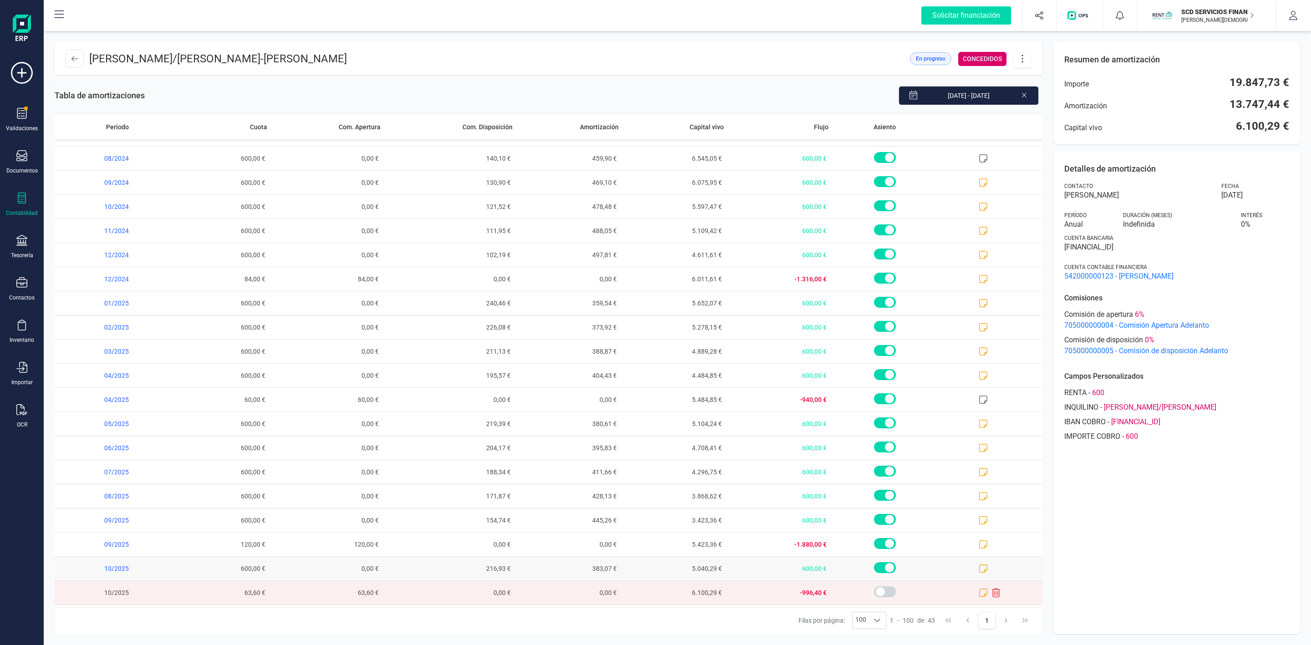
scroll to position [579, 0]
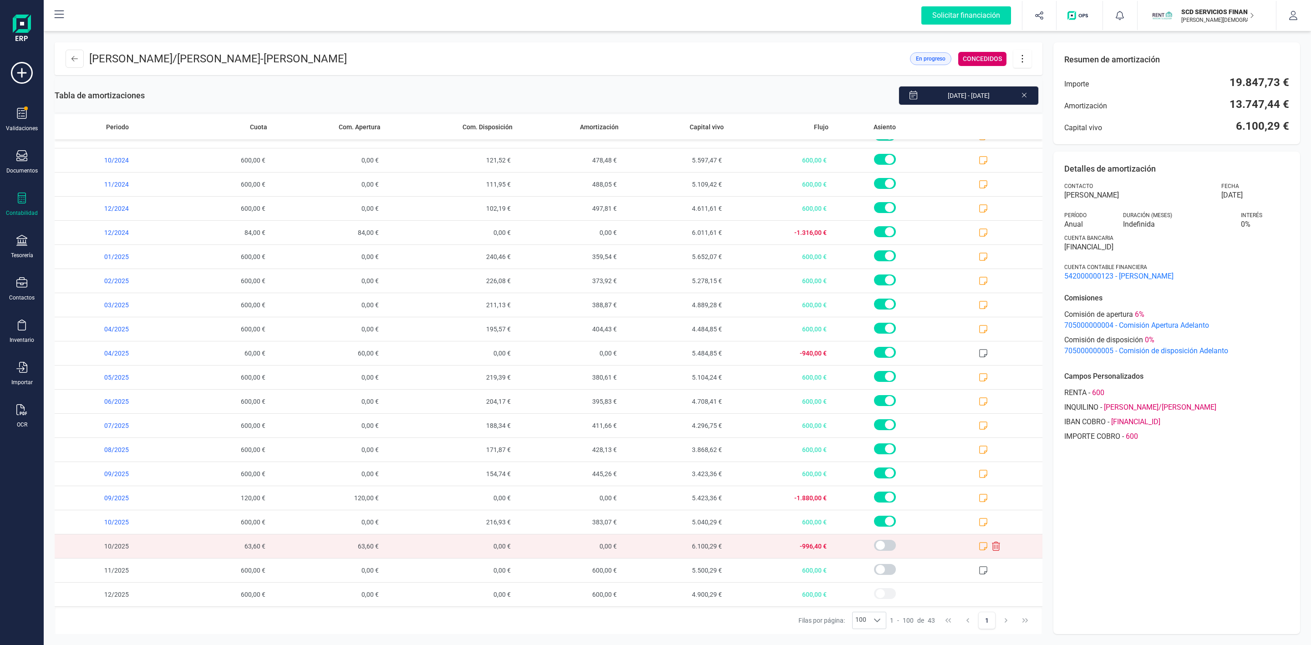
drag, startPoint x: 1146, startPoint y: 245, endPoint x: 1161, endPoint y: 245, distance: 15.0
click at [1161, 245] on span "ES6300810582000001088510" at bounding box center [1176, 247] width 225 height 11
copy span "8510"
click at [74, 59] on icon at bounding box center [74, 58] width 6 height 7
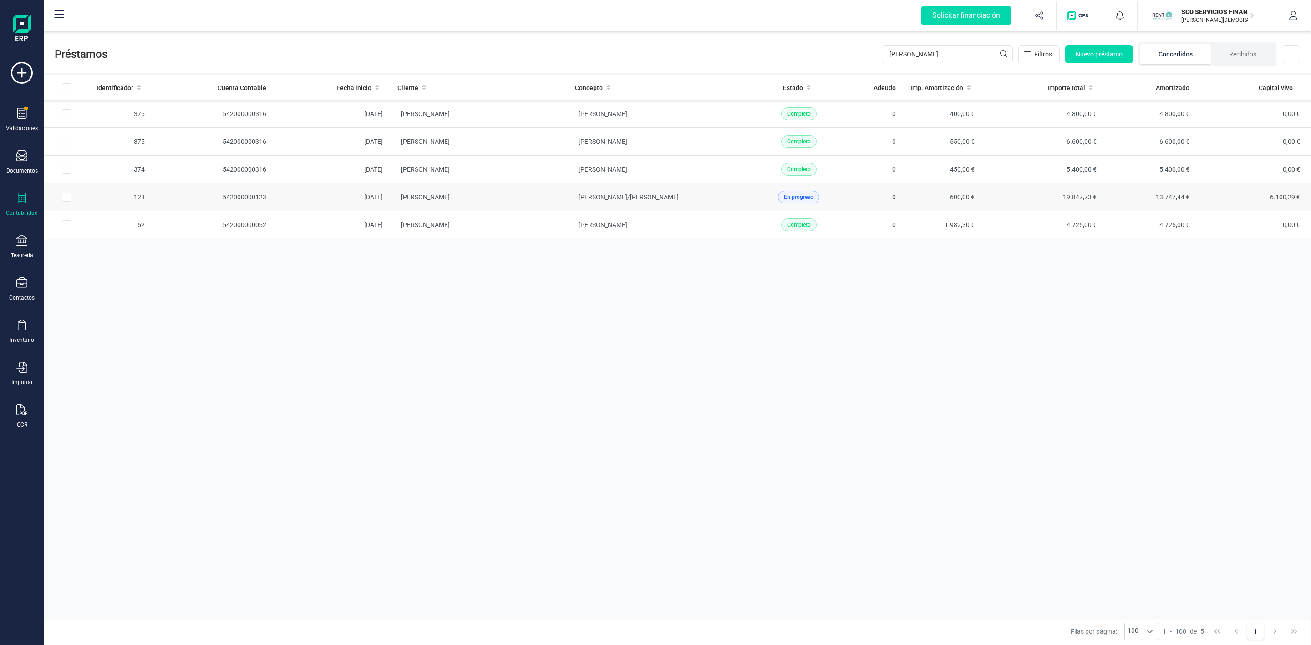
click at [66, 200] on input "Row Selected f3eba496-1e0c-4a69-a7c0-840eef0c4ab0" at bounding box center [66, 197] width 9 height 9
checkbox input "true"
click at [717, 613] on span "Remesar" at bounding box center [710, 614] width 25 height 9
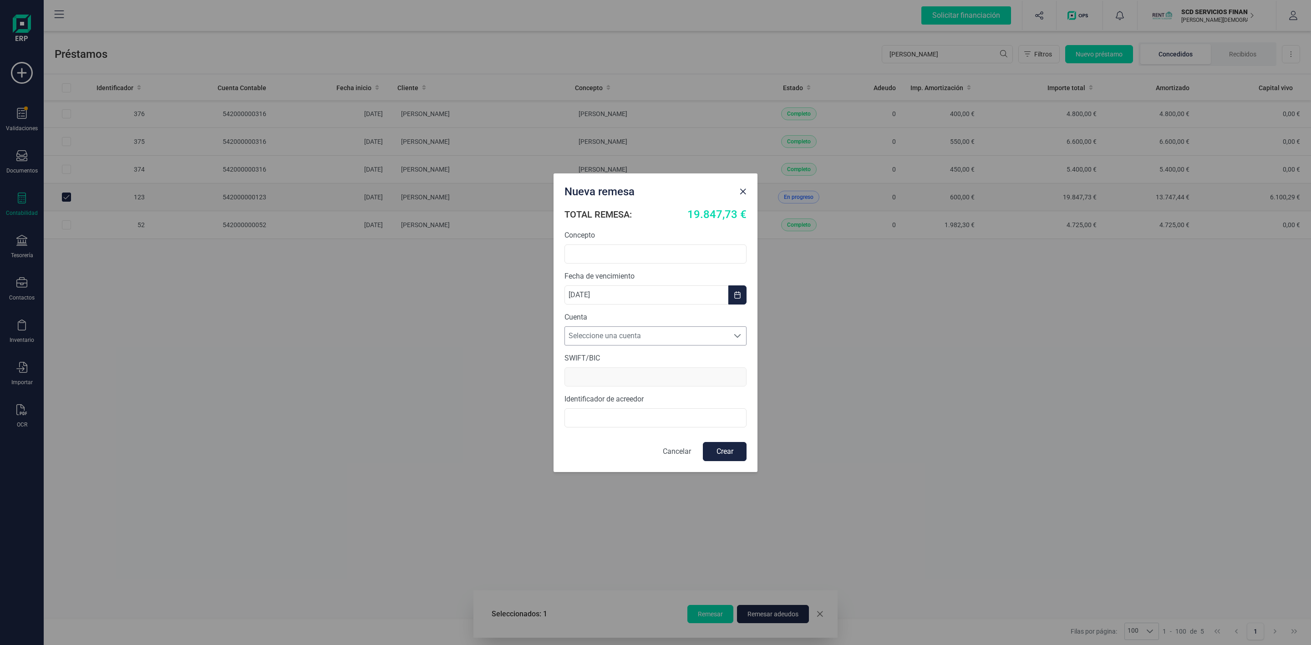
click at [617, 336] on span "Seleccione una cuenta" at bounding box center [647, 336] width 164 height 18
click at [619, 356] on li "[FINANCIAL_ID]" at bounding box center [656, 358] width 182 height 18
type input "BCOEESMM159"
type input "B72840242"
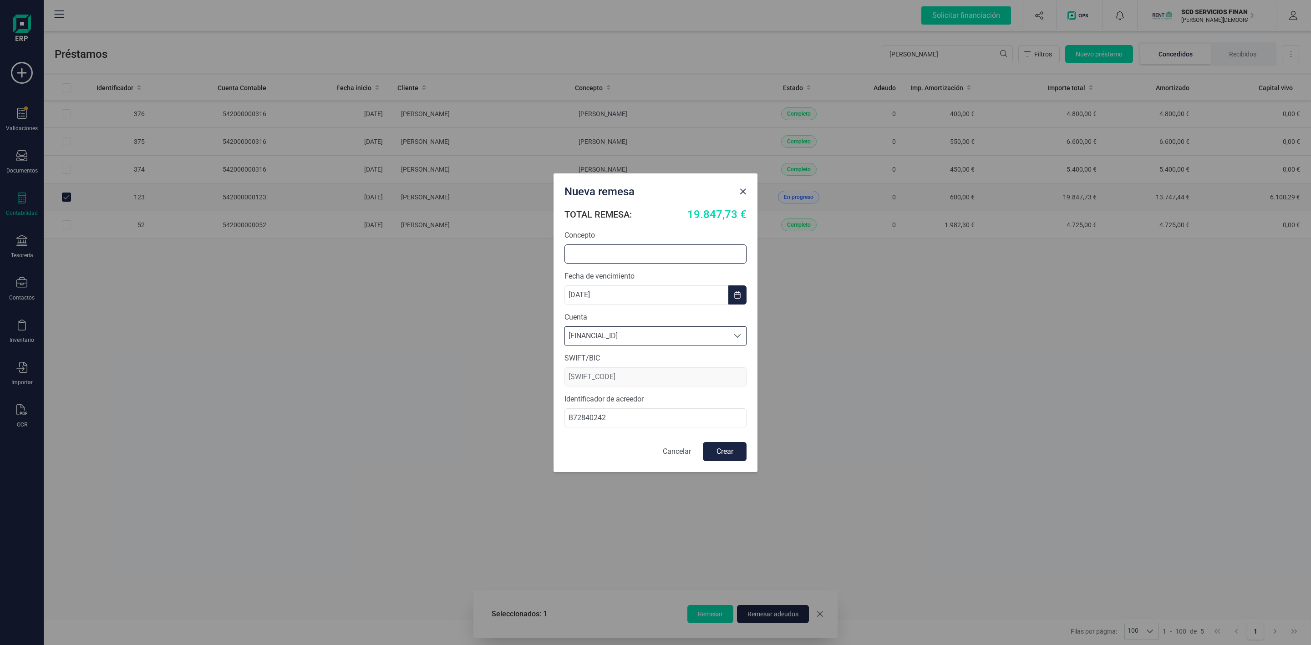
click at [612, 253] on input "text" at bounding box center [656, 253] width 182 height 19
type input "r"
type input "RENOVACION ADELANTO"
click at [738, 458] on button "Crear" at bounding box center [725, 451] width 44 height 19
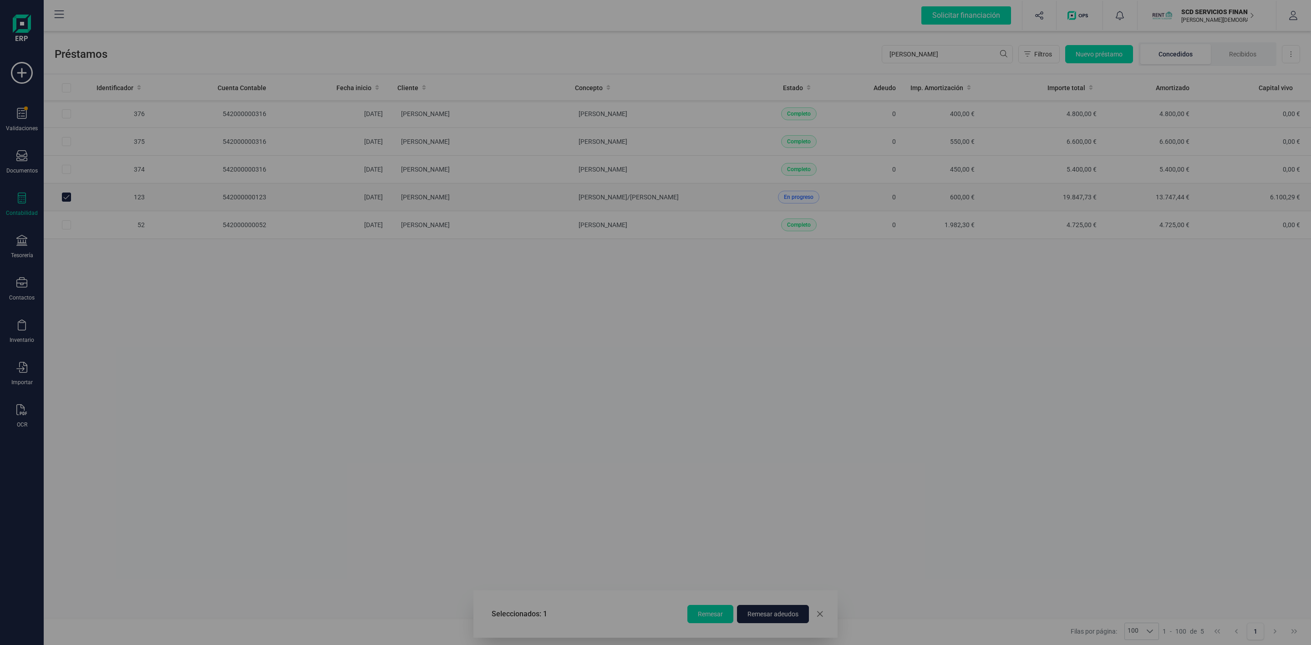
checkbox input "false"
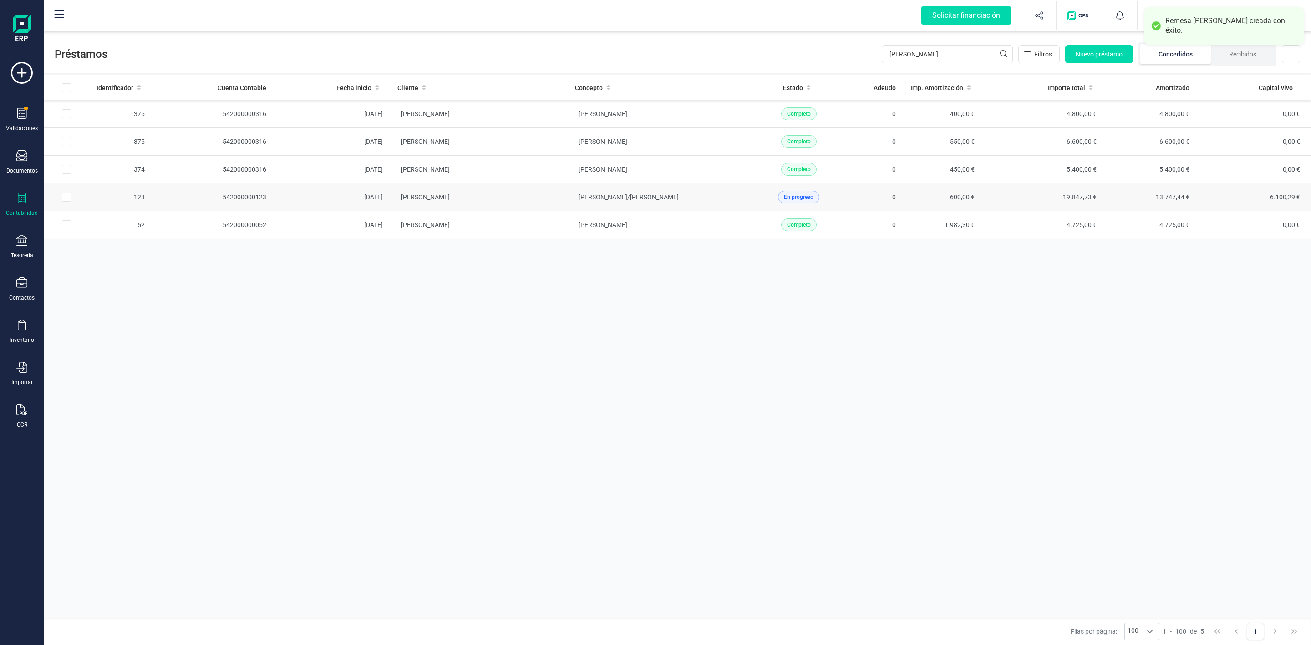
click at [314, 204] on td "05/04/2023" at bounding box center [332, 197] width 117 height 28
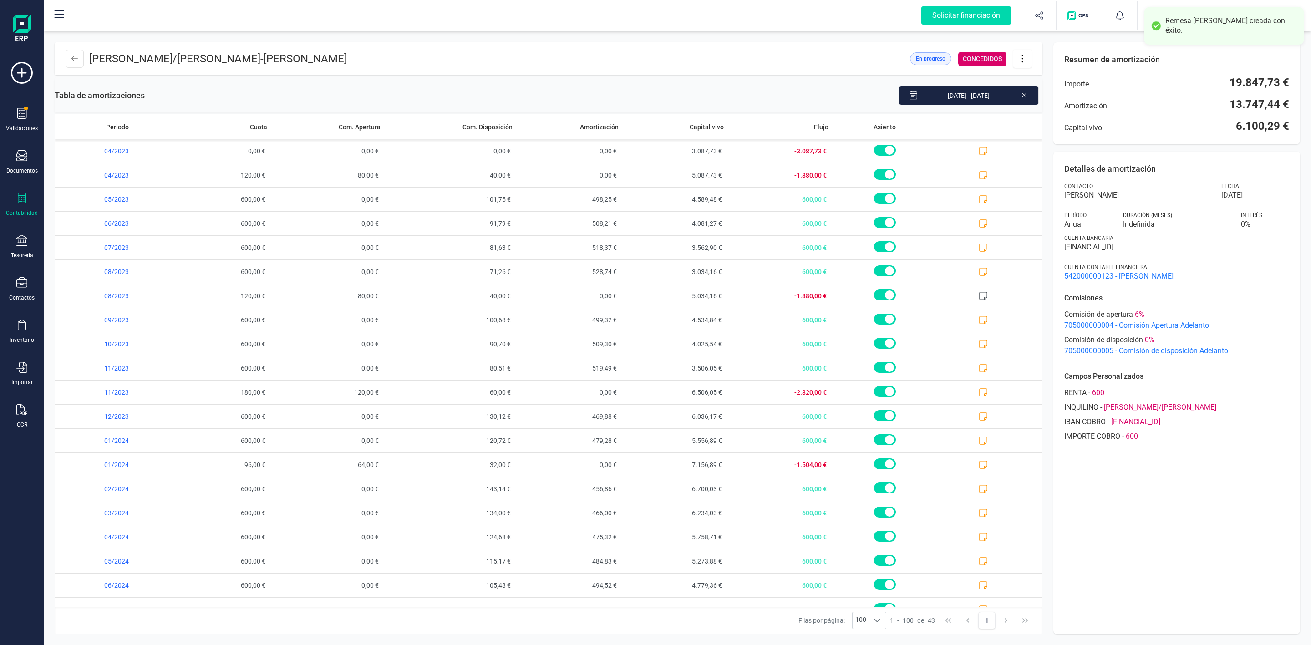
click at [1026, 60] on icon at bounding box center [1022, 59] width 17 height 10
drag, startPoint x: 1038, startPoint y: 90, endPoint x: 972, endPoint y: 181, distance: 112.4
click at [1038, 90] on link "Editar préstamo" at bounding box center [1067, 86] width 109 height 18
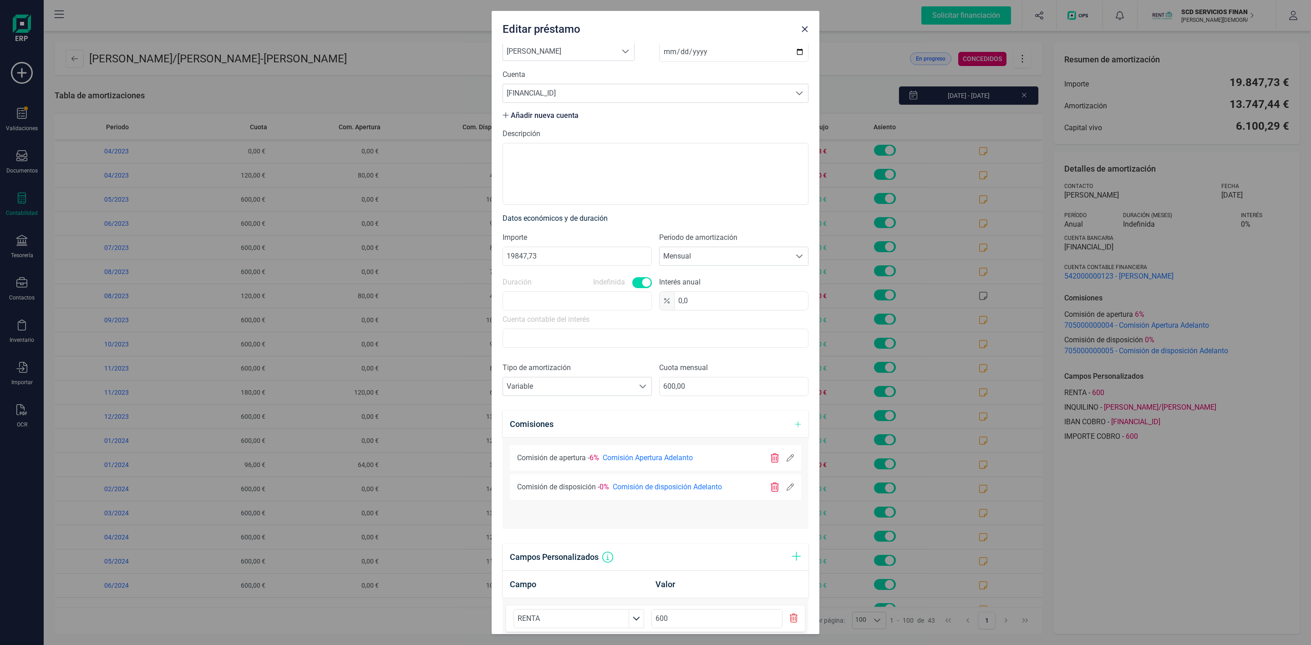
scroll to position [68, 0]
click at [787, 489] on icon at bounding box center [790, 486] width 7 height 7
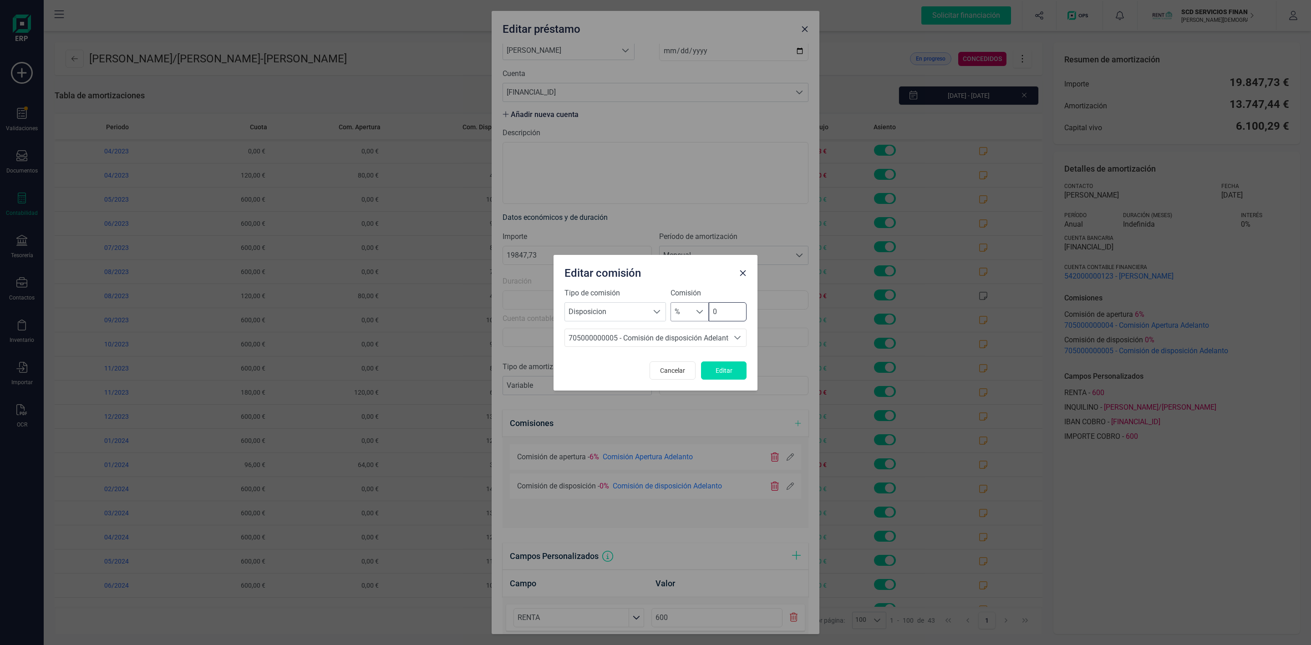
drag, startPoint x: 727, startPoint y: 315, endPoint x: 689, endPoint y: 320, distance: 38.5
click at [691, 321] on div "% % 0" at bounding box center [709, 311] width 76 height 19
type input "4"
drag, startPoint x: 724, startPoint y: 369, endPoint x: 717, endPoint y: 397, distance: 29.0
click at [724, 367] on span "Editar" at bounding box center [724, 370] width 25 height 9
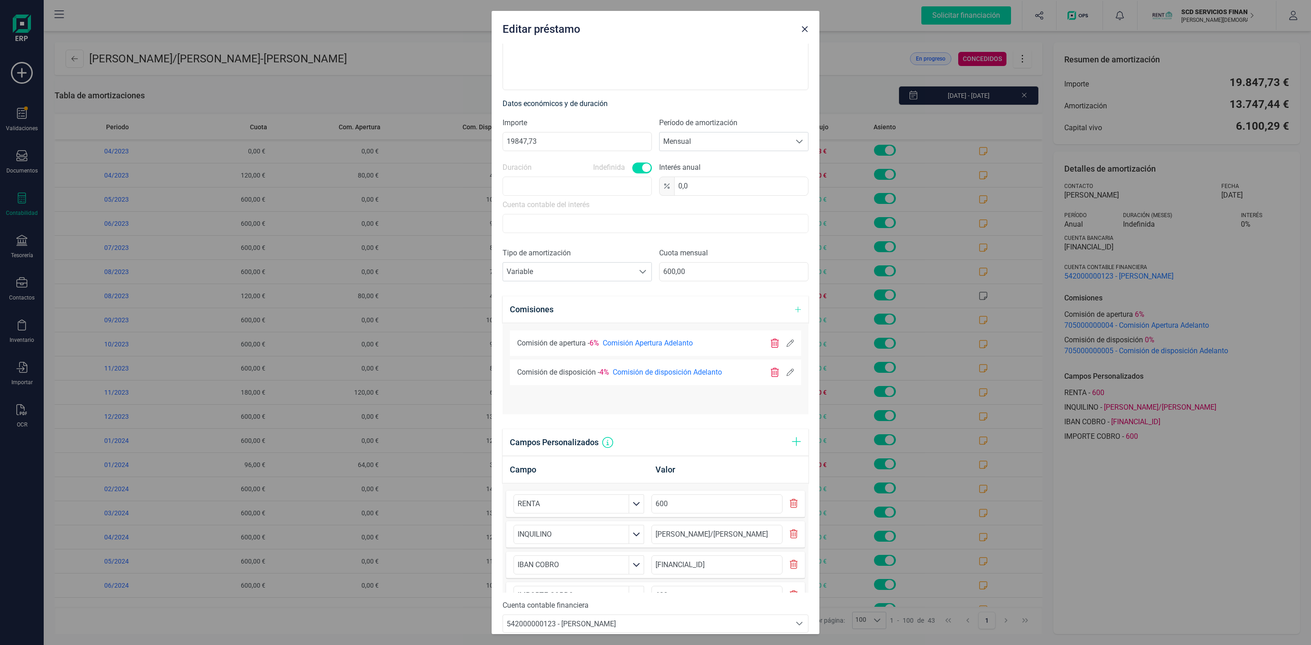
scroll to position [205, 0]
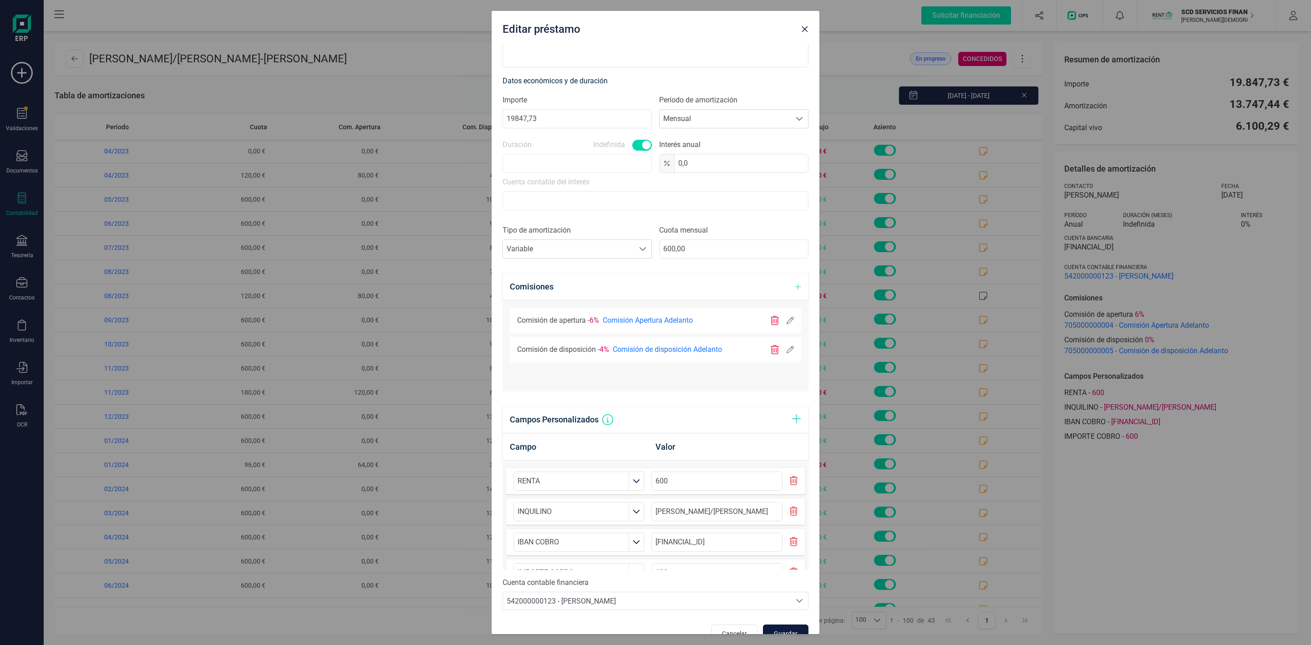
click at [773, 633] on span "Guardar" at bounding box center [785, 633] width 25 height 9
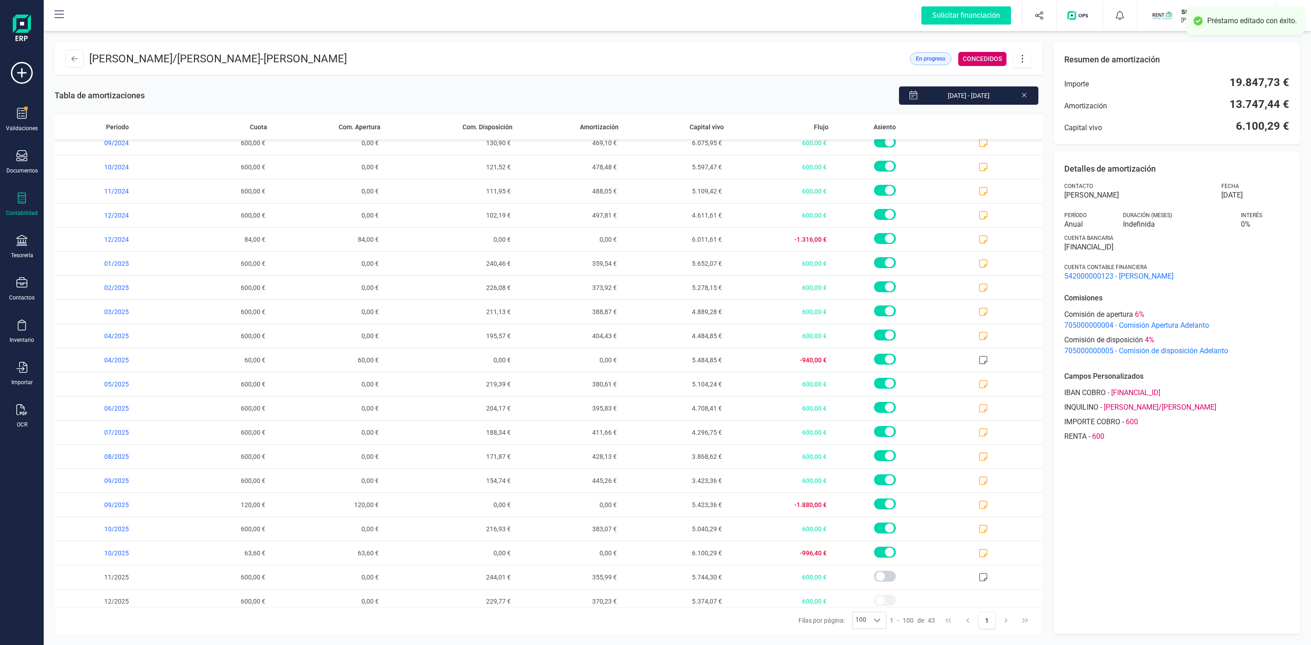
scroll to position [579, 0]
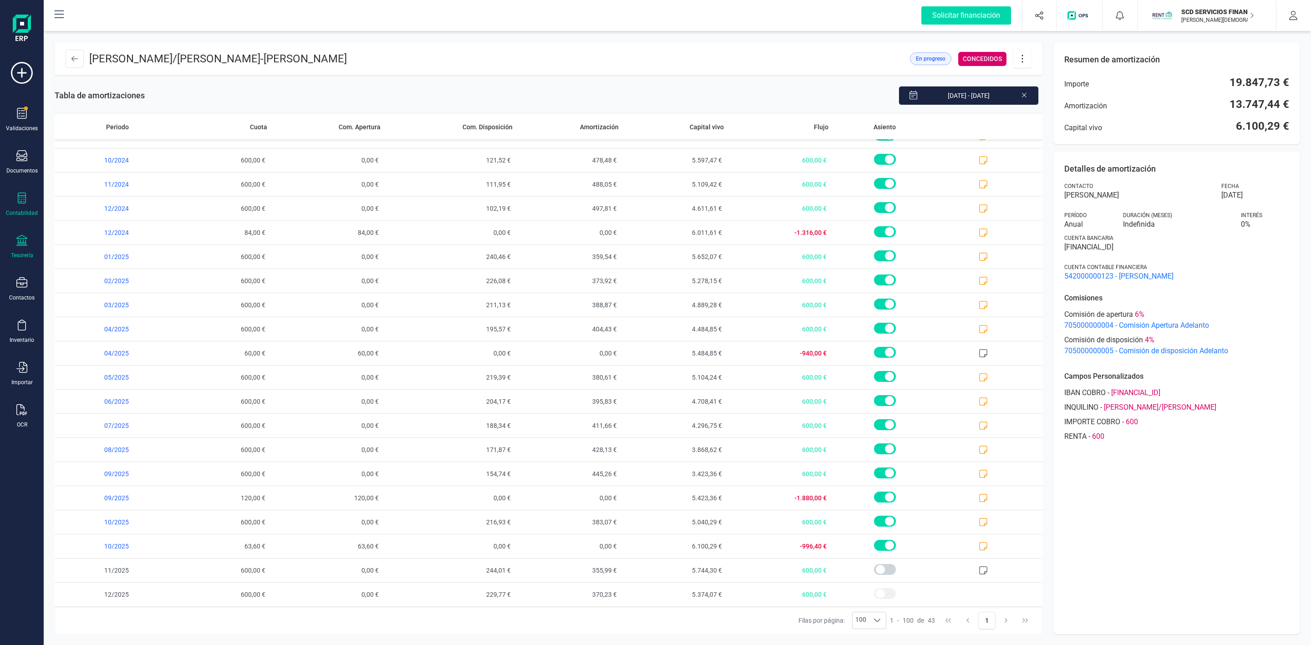
click at [21, 248] on div at bounding box center [21, 241] width 11 height 13
click at [76, 216] on span "Remesas" at bounding box center [96, 215] width 50 height 11
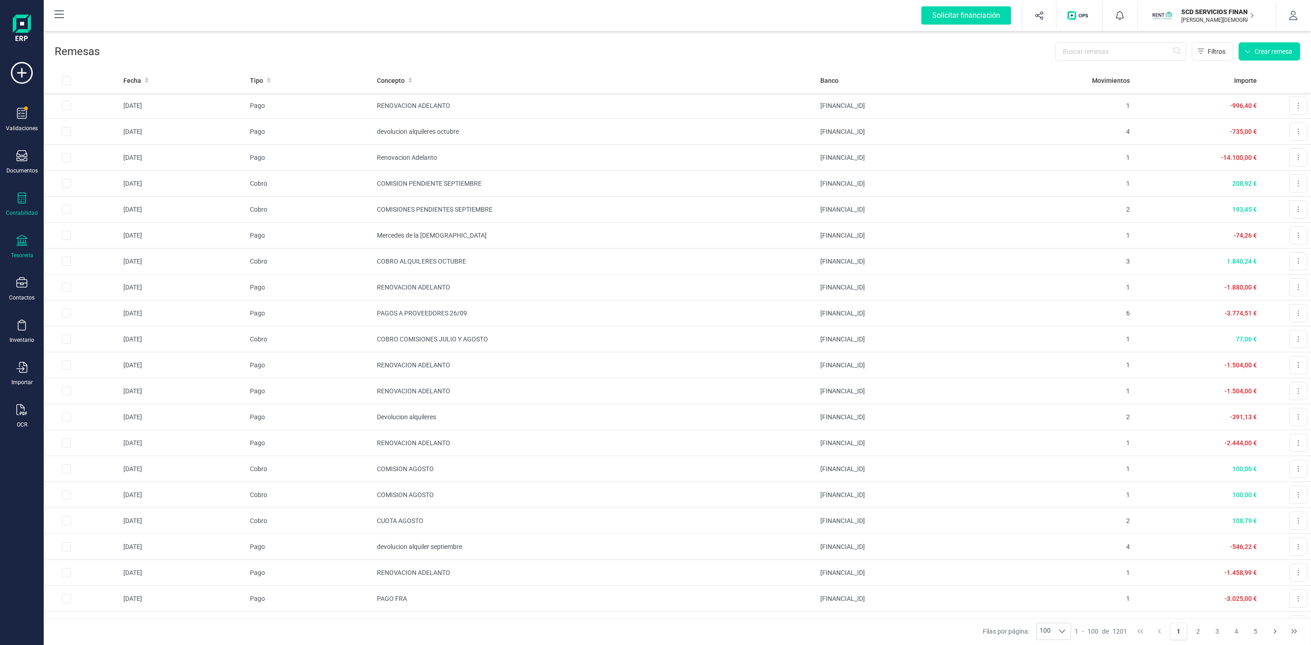
click at [15, 197] on div "Contabilidad" at bounding box center [22, 205] width 36 height 24
click at [78, 235] on span "Préstamos" at bounding box center [98, 233] width 55 height 11
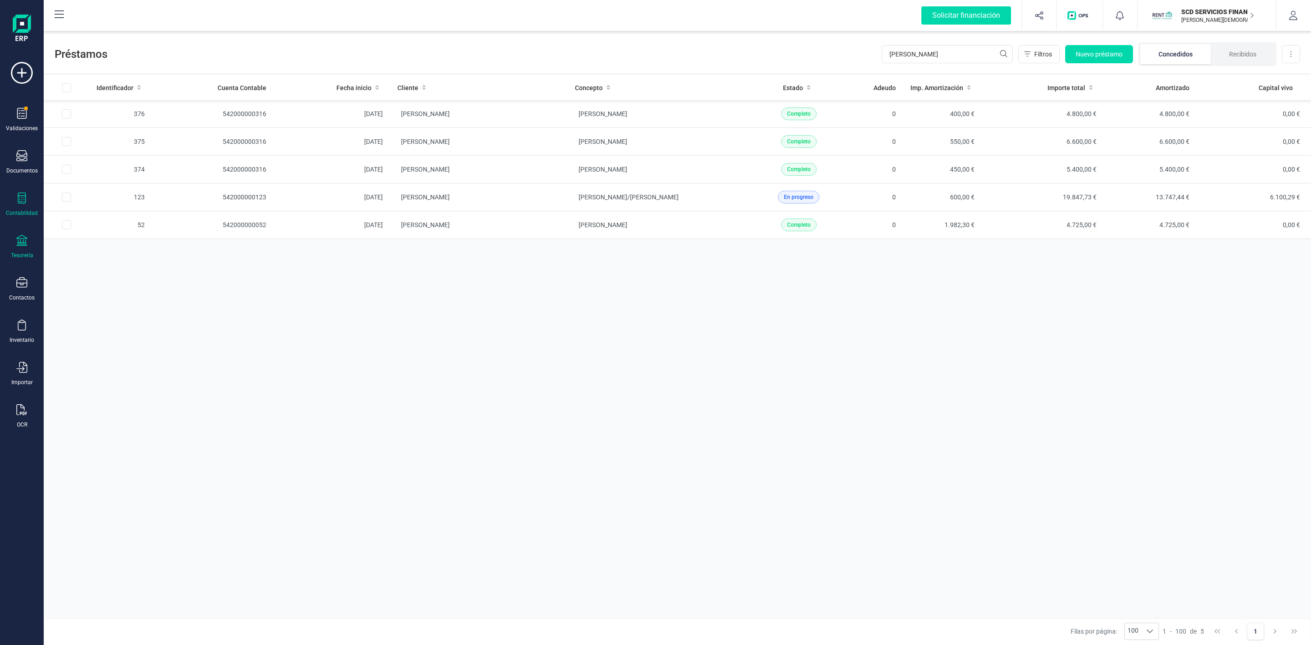
click at [27, 249] on div "Tesorería" at bounding box center [22, 247] width 36 height 24
click at [130, 219] on div "Remesas" at bounding box center [113, 215] width 120 height 18
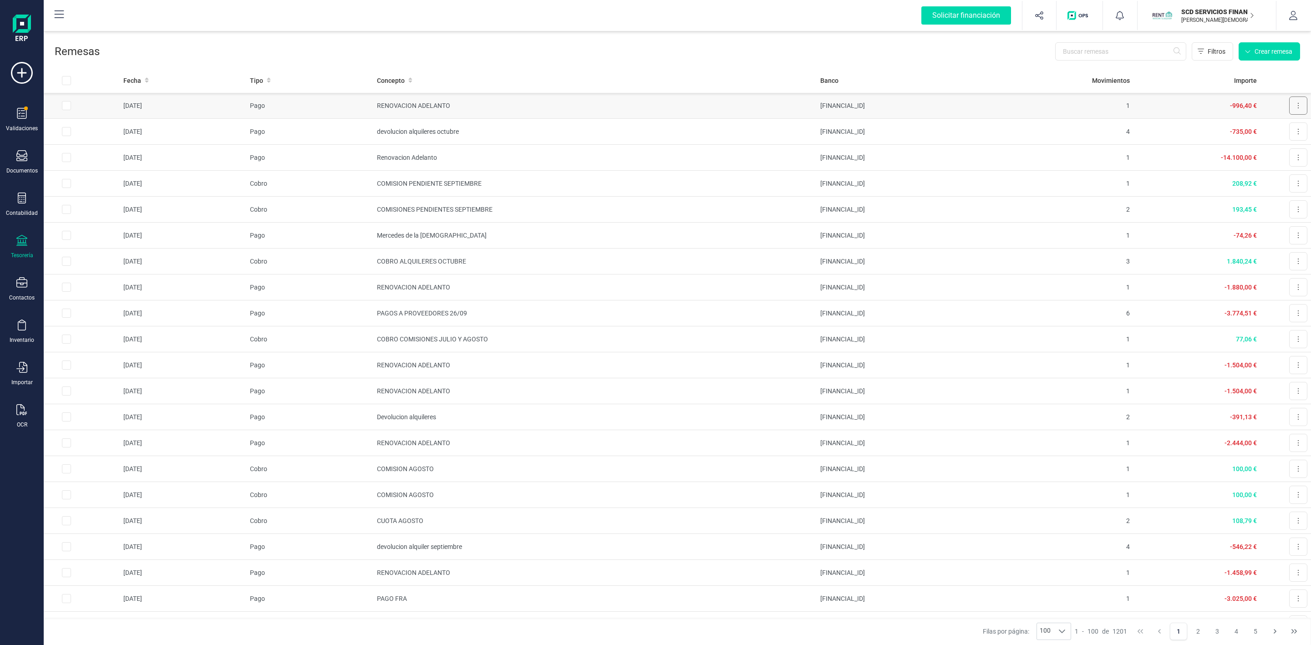
click at [1289, 107] on button at bounding box center [1298, 106] width 18 height 18
click at [1265, 126] on span "Descargar SEPA" at bounding box center [1277, 127] width 46 height 9
drag, startPoint x: 1280, startPoint y: 0, endPoint x: 878, endPoint y: 76, distance: 408.6
click at [851, 74] on th "Banco" at bounding box center [912, 80] width 190 height 25
click at [1289, 105] on button at bounding box center [1298, 106] width 18 height 18
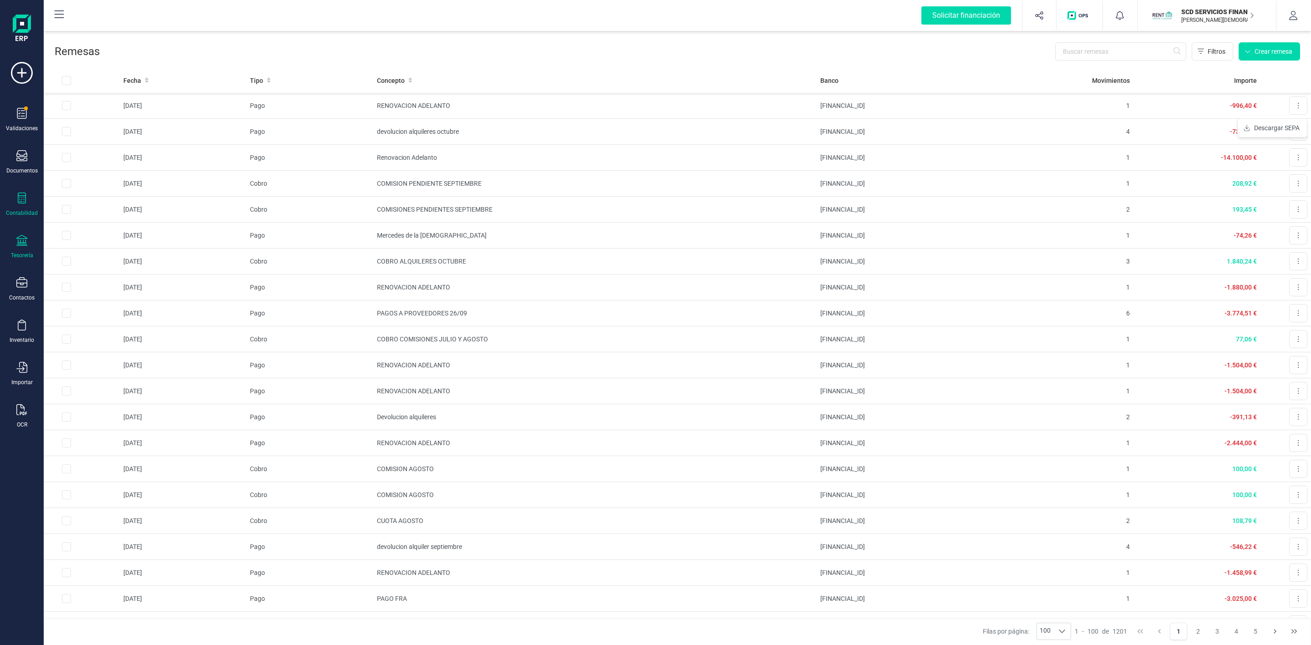
drag, startPoint x: 23, startPoint y: 197, endPoint x: 31, endPoint y: 200, distance: 8.6
click at [23, 197] on icon at bounding box center [21, 198] width 11 height 11
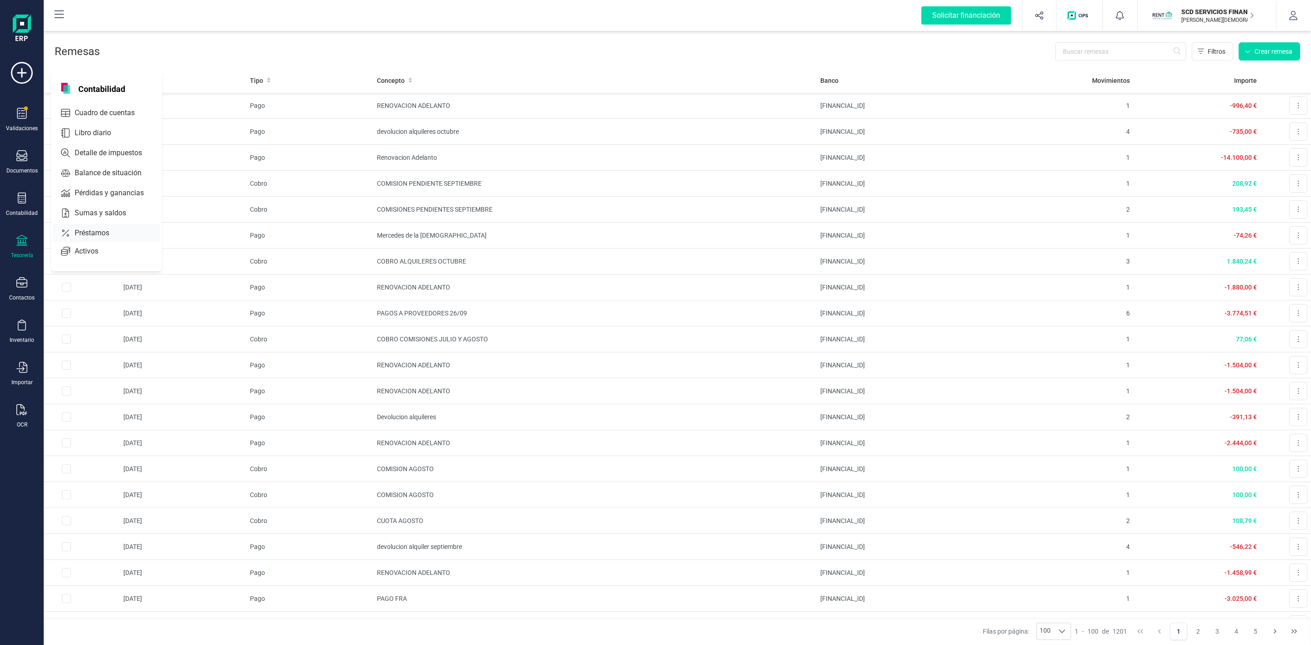
click at [130, 231] on div "Préstamos" at bounding box center [106, 233] width 107 height 18
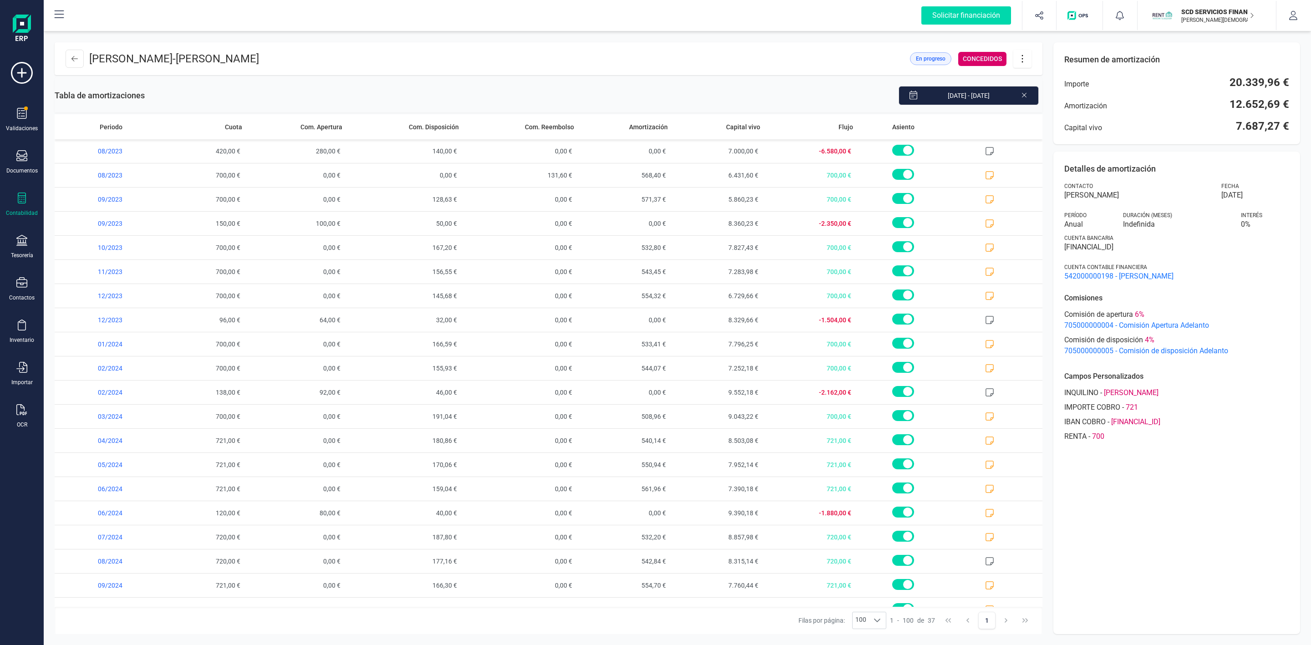
scroll to position [433, 0]
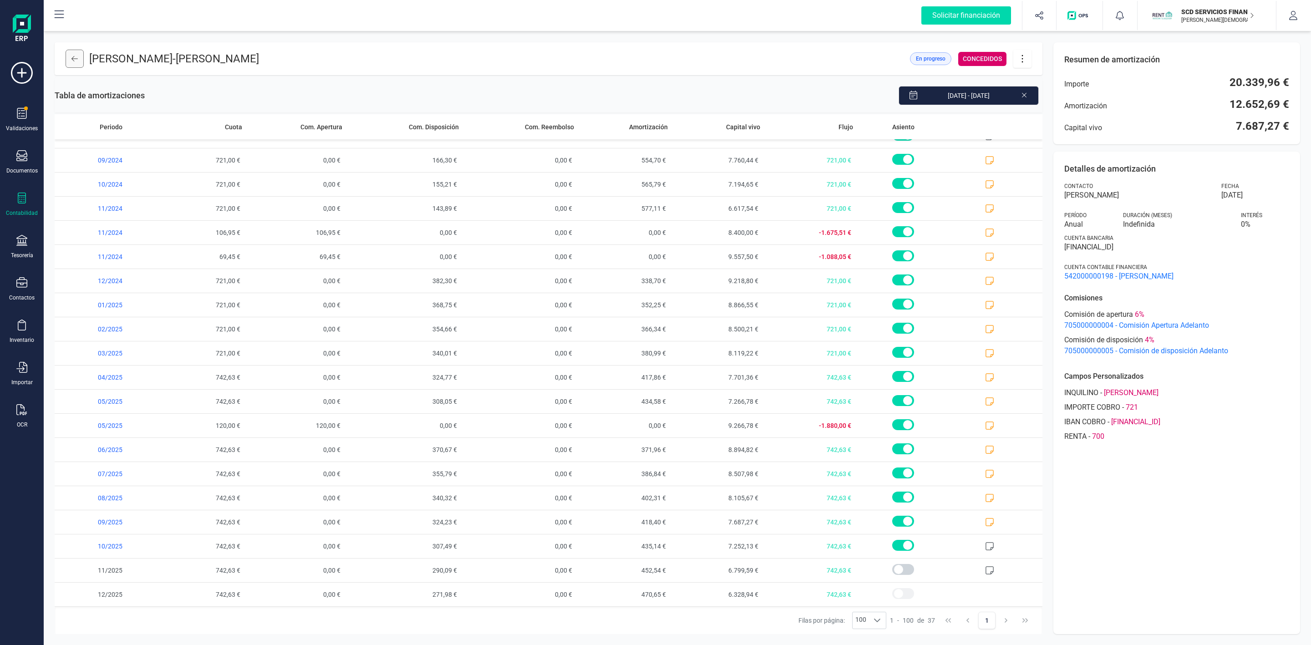
click at [75, 60] on icon at bounding box center [74, 58] width 6 height 7
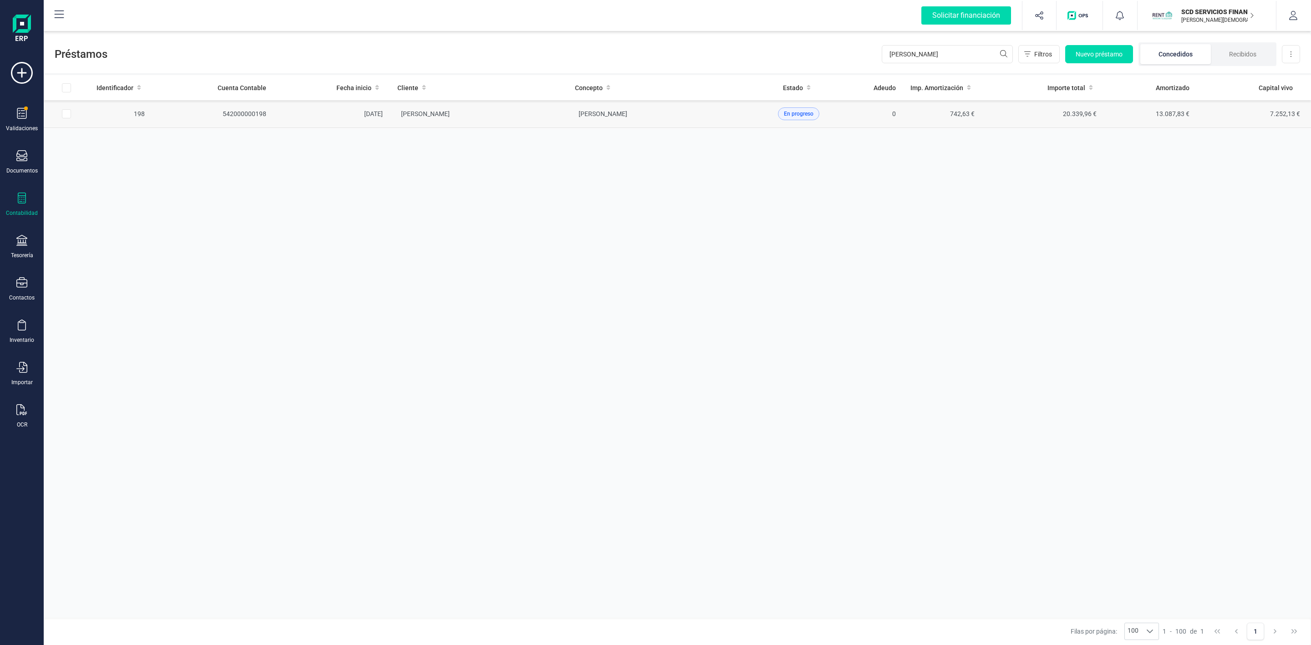
click at [548, 119] on td "[PERSON_NAME]" at bounding box center [479, 114] width 178 height 28
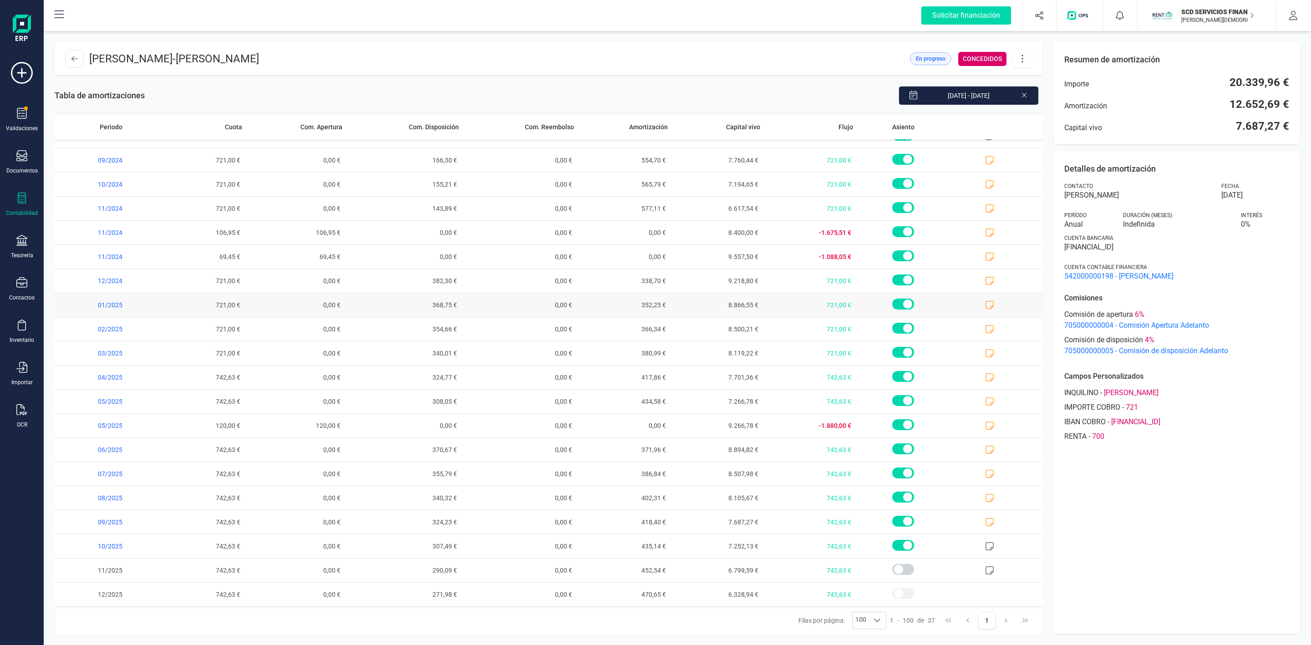
scroll to position [433, 0]
click at [68, 55] on button at bounding box center [75, 59] width 18 height 18
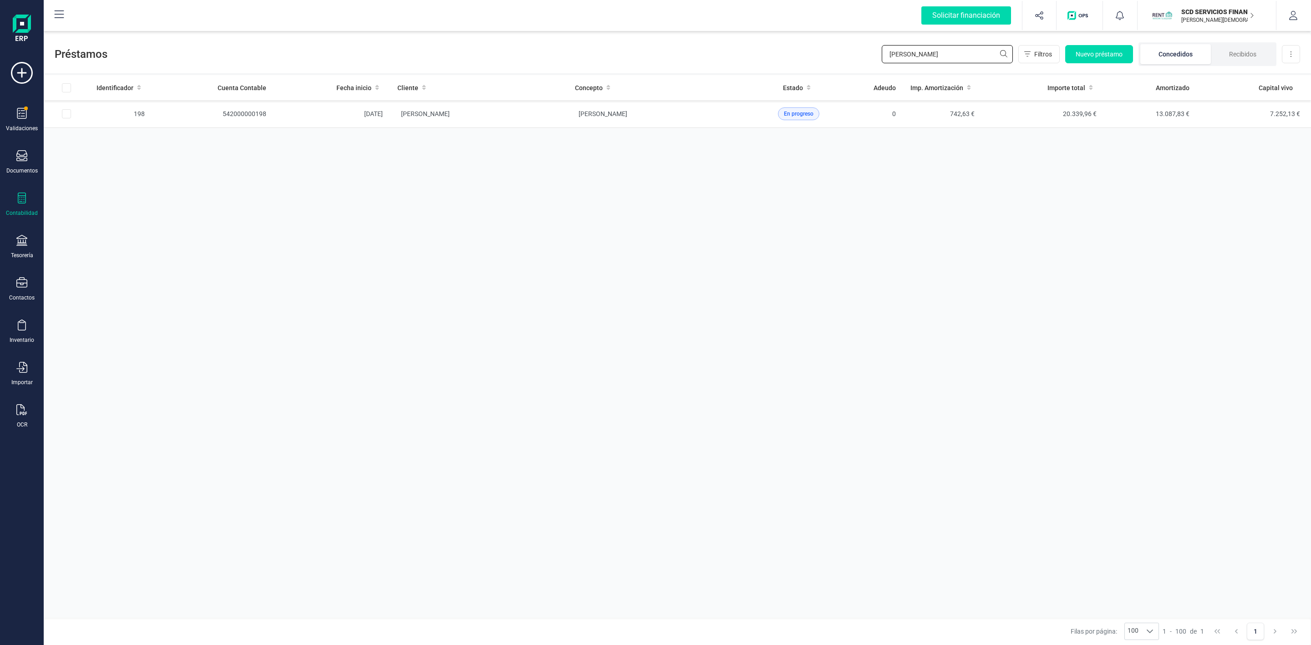
drag, startPoint x: 918, startPoint y: 55, endPoint x: 872, endPoint y: 55, distance: 46.0
click at [872, 55] on div "Préstamos ignacio es Filtros Nuevo préstamo Concedidos Recibidos Descargar Excel" at bounding box center [677, 52] width 1267 height 42
click at [910, 57] on input "fijica" at bounding box center [947, 54] width 131 height 18
type input "fujic"
click at [539, 115] on td "FUJICA 1967 SL" at bounding box center [479, 114] width 178 height 28
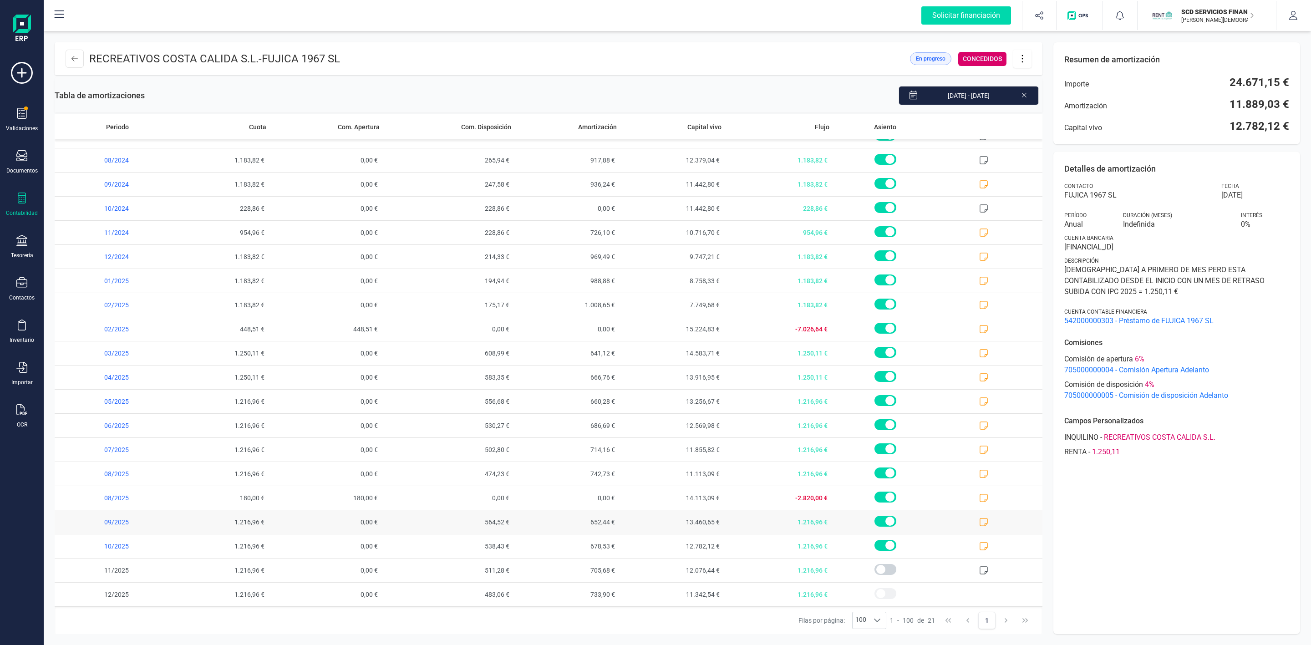
scroll to position [43, 0]
drag, startPoint x: 1230, startPoint y: 125, endPoint x: 1319, endPoint y: 123, distance: 89.7
click at [1311, 123] on html "Solicitar financiación Validaciones Documentos Documentos Presupuestos Pedidos …" at bounding box center [655, 322] width 1311 height 645
click at [1195, 142] on div "Resumen de amortización Importe 24.671,15 € Amortización 11.889,03 € Capital vi…" at bounding box center [1176, 93] width 247 height 102
drag, startPoint x: 1220, startPoint y: 125, endPoint x: 1303, endPoint y: 120, distance: 83.4
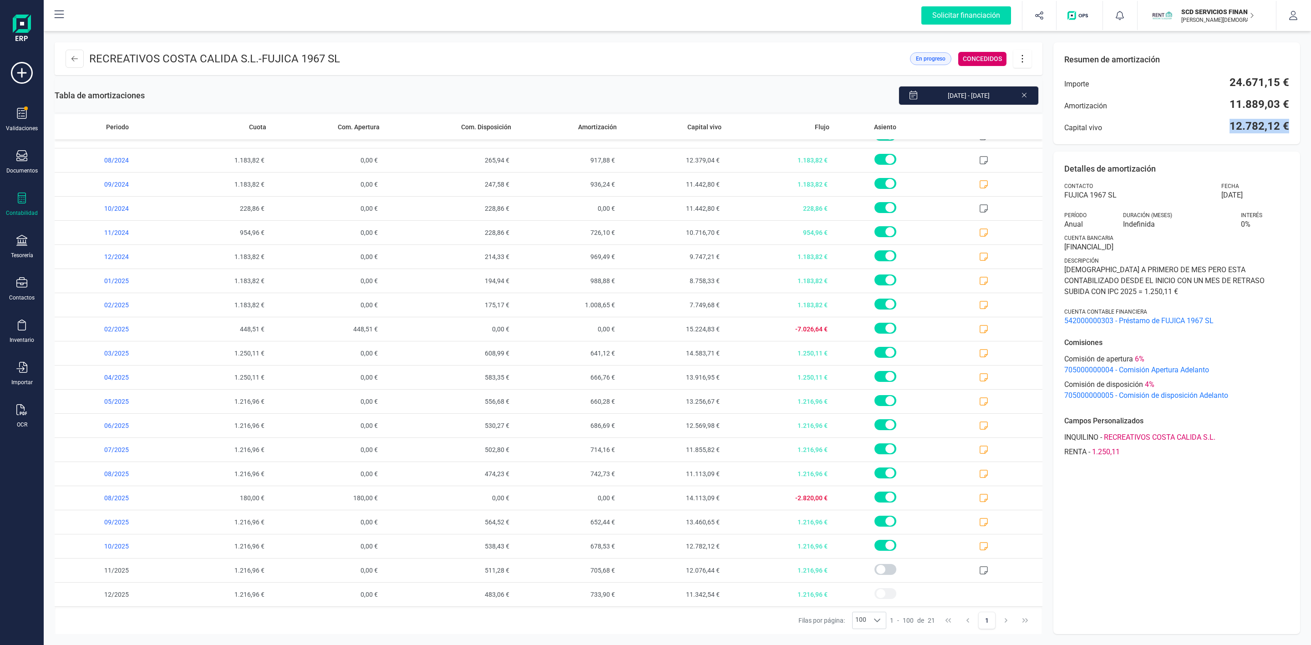
click at [1303, 120] on div "RECREATIVOS COSTA CALIDA S.L. - FUJICA 1967 SL En progreso CONCEDIDOS Tabla de …" at bounding box center [677, 338] width 1267 height 614
click at [1272, 130] on span "12.782,12 €" at bounding box center [1260, 126] width 60 height 15
click at [1228, 137] on div "Resumen de amortización Importe 24.671,15 € Amortización 11.889,03 € Capital vi…" at bounding box center [1176, 93] width 247 height 102
drag, startPoint x: 358, startPoint y: 59, endPoint x: 268, endPoint y: 58, distance: 89.7
click at [268, 58] on header "RECREATIVOS COSTA CALIDA S.L. - FUJICA 1967 SL En progreso CONCEDIDOS" at bounding box center [549, 58] width 988 height 33
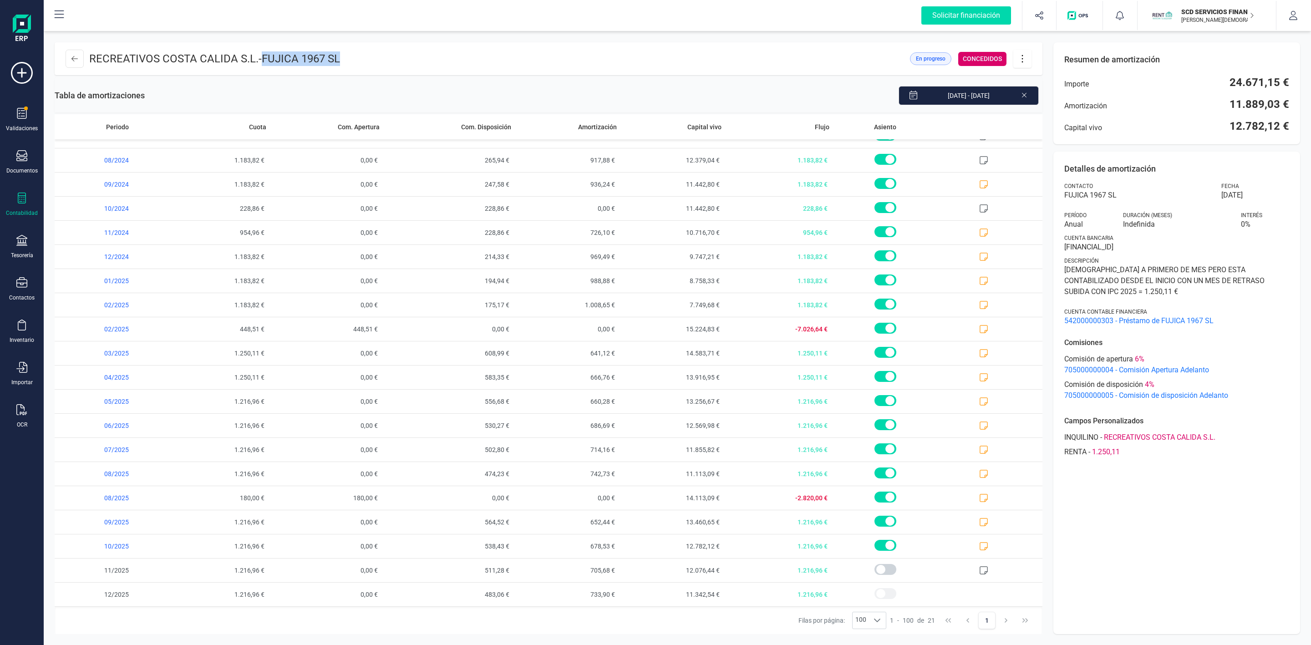
copy span "FUJICA 1967 SL"
drag, startPoint x: 89, startPoint y: 59, endPoint x: 259, endPoint y: 61, distance: 170.3
click at [259, 61] on p "RECREATIVOS COSTA CALIDA S.L. - FUJICA 1967 SL" at bounding box center [214, 58] width 251 height 15
copy p "RECREATIVOS COSTA CALIDA S.L."
drag, startPoint x: 227, startPoint y: 575, endPoint x: 262, endPoint y: 574, distance: 35.5
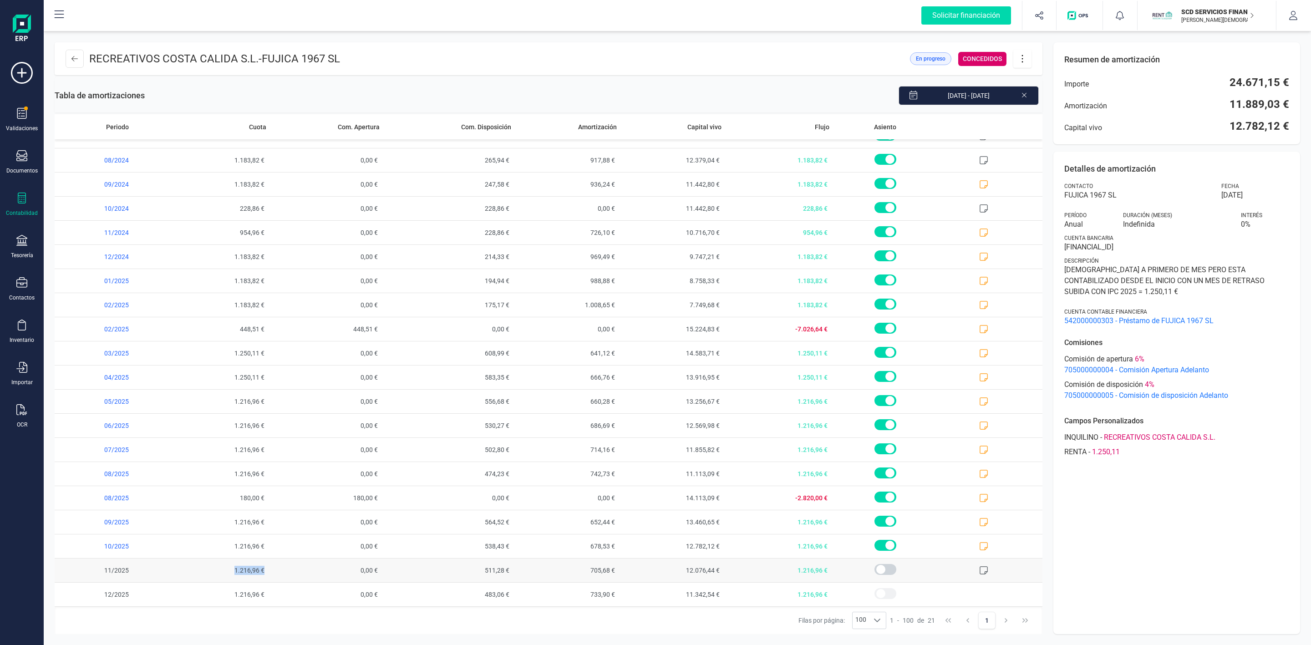
click at [262, 574] on span "1.216,96 €" at bounding box center [218, 571] width 105 height 24
copy span "1.216,96 €"
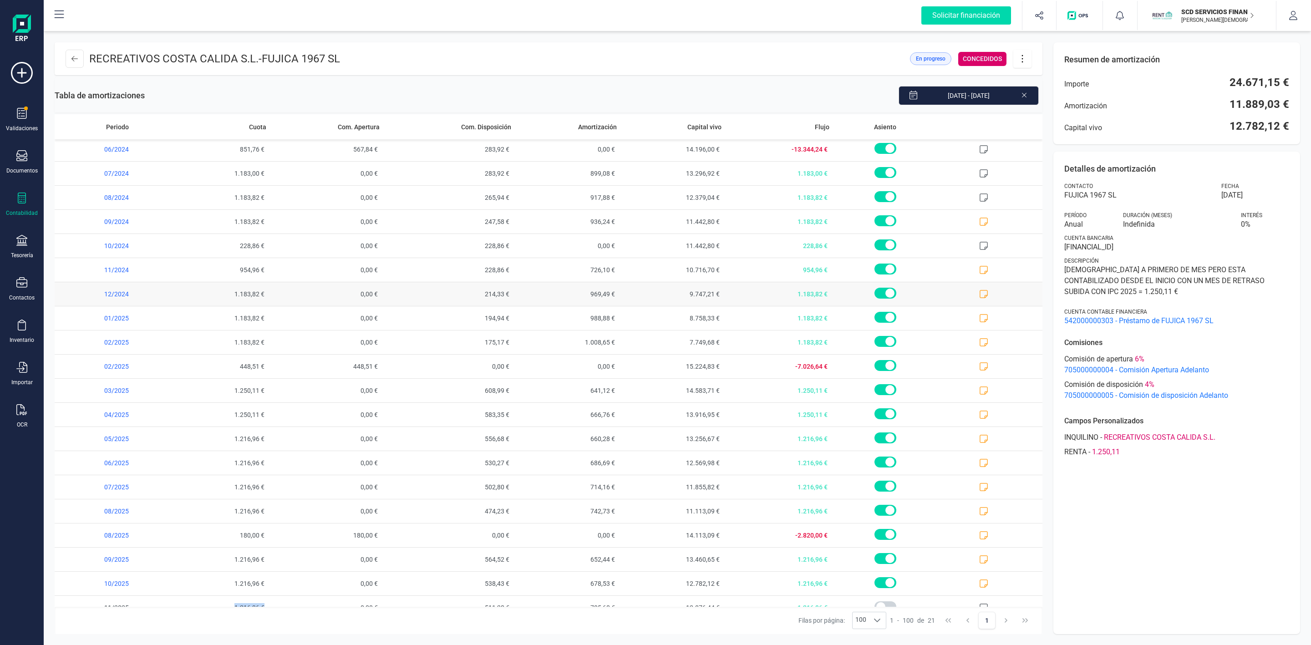
scroll to position [0, 0]
drag, startPoint x: 1291, startPoint y: 130, endPoint x: 1060, endPoint y: 84, distance: 235.3
click at [1060, 84] on div "Resumen de amortización Importe 24.671,15 € Amortización 11.889,03 € Capital vi…" at bounding box center [1176, 93] width 247 height 102
copy div "Importe 24.671,15 € Amortización 11.889,03 € Capital vivo 12.782,12 €"
